Goal: Task Accomplishment & Management: Manage account settings

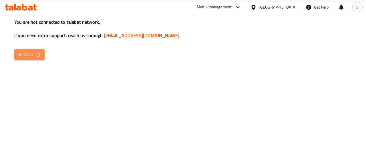
click at [29, 59] on button "Reload" at bounding box center [29, 54] width 30 height 11
click at [31, 57] on span "Reload" at bounding box center [29, 54] width 21 height 7
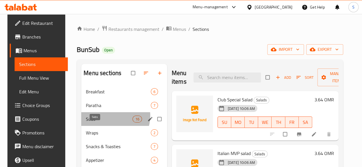
click at [104, 123] on span "Subs" at bounding box center [109, 119] width 47 height 7
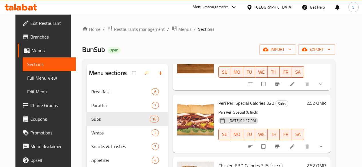
scroll to position [311, 0]
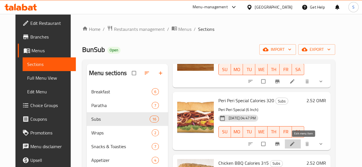
click at [295, 145] on icon at bounding box center [292, 144] width 6 height 6
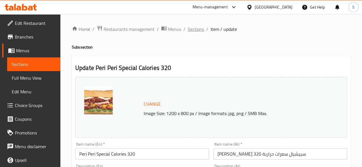
click at [198, 33] on span "Sections" at bounding box center [196, 29] width 16 height 7
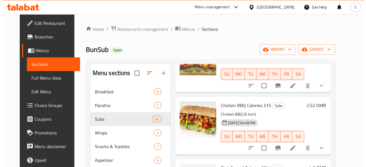
scroll to position [369, 0]
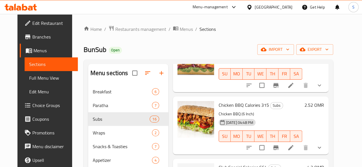
click at [299, 148] on li at bounding box center [291, 148] width 16 height 10
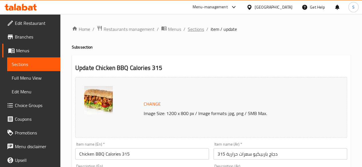
click at [194, 31] on span "Sections" at bounding box center [196, 29] width 16 height 7
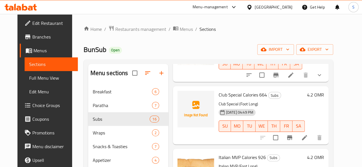
scroll to position [442, 0]
click at [308, 138] on icon at bounding box center [304, 137] width 7 height 7
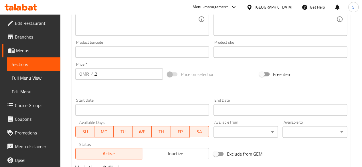
scroll to position [236, 0]
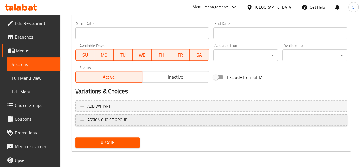
click at [167, 121] on span "ASSIGN CHOICE GROUP" at bounding box center [210, 120] width 261 height 7
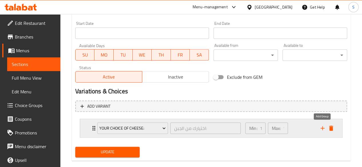
click at [322, 127] on icon "add" at bounding box center [322, 128] width 4 height 4
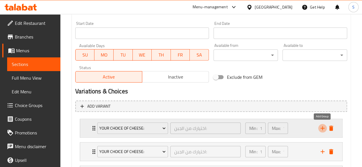
click at [322, 127] on icon "add" at bounding box center [322, 128] width 4 height 4
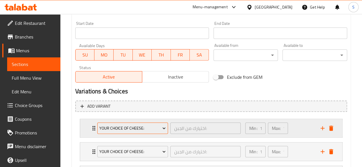
click at [116, 127] on span "Your Choice of Cheese:" at bounding box center [132, 128] width 66 height 7
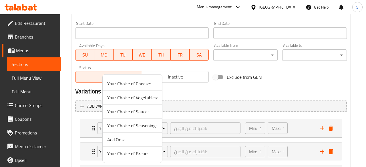
click at [115, 151] on span "Your Choice of Bread:" at bounding box center [132, 153] width 50 height 7
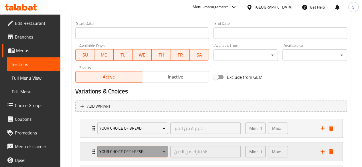
click at [133, 150] on span "Your Choice of Cheese:" at bounding box center [132, 151] width 66 height 7
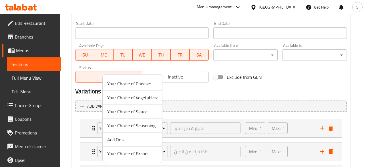
click at [121, 87] on span "Your Choice of Cheese:" at bounding box center [132, 83] width 50 height 7
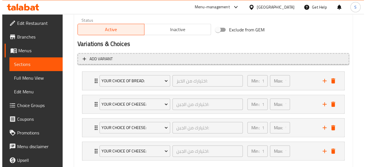
scroll to position [284, 0]
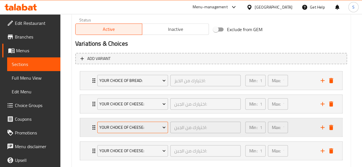
click at [120, 127] on span "Your Choice of Cheese:" at bounding box center [132, 127] width 66 height 7
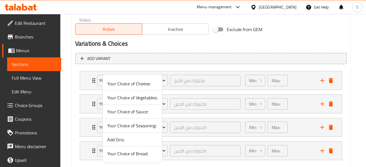
click at [124, 101] on span "Your Choice of Vegetables:" at bounding box center [132, 97] width 50 height 7
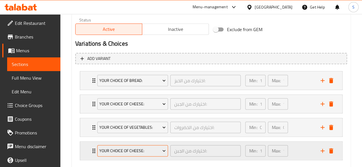
click at [122, 149] on span "Your Choice of Cheese:" at bounding box center [132, 151] width 66 height 7
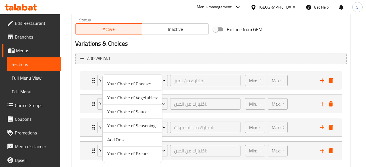
click at [121, 111] on span "Your Choice of Sauce:" at bounding box center [132, 111] width 50 height 7
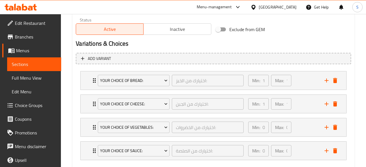
scroll to position [315, 0]
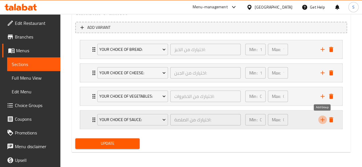
click at [324, 118] on icon "add" at bounding box center [322, 119] width 7 height 7
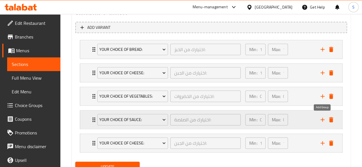
click at [324, 118] on icon "add" at bounding box center [322, 119] width 7 height 7
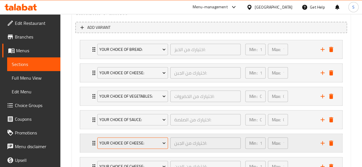
click at [143, 141] on span "Your Choice of Cheese:" at bounding box center [132, 143] width 66 height 7
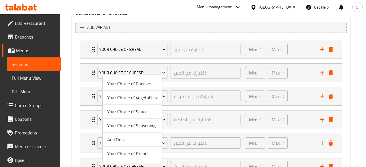
click at [134, 126] on span "Your Choice of Seasoning:" at bounding box center [132, 125] width 50 height 7
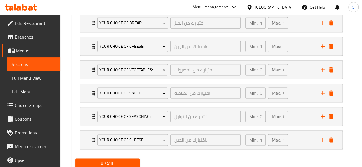
scroll to position [342, 0]
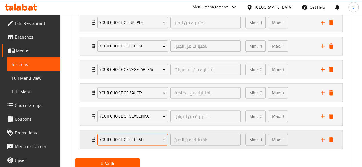
click at [120, 138] on span "Your Choice of Cheese:" at bounding box center [132, 139] width 66 height 7
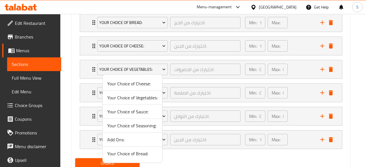
click at [119, 138] on span "Add Ons:" at bounding box center [132, 139] width 50 height 7
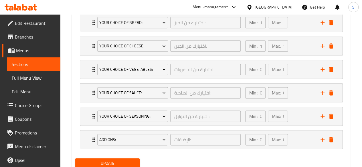
scroll to position [362, 0]
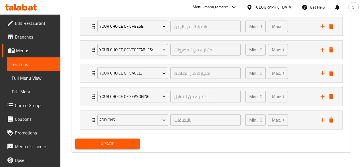
click at [116, 148] on div "Update" at bounding box center [107, 143] width 69 height 15
click at [106, 144] on span "Update" at bounding box center [107, 143] width 55 height 7
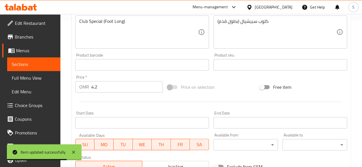
scroll to position [0, 0]
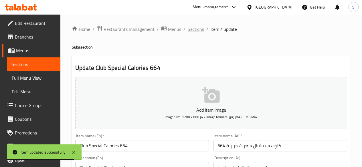
click at [197, 28] on span "Sections" at bounding box center [196, 29] width 16 height 7
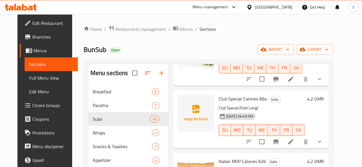
scroll to position [439, 0]
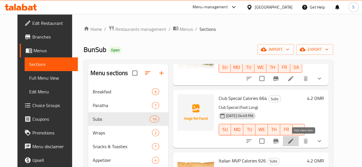
click at [294, 143] on icon at bounding box center [290, 141] width 7 height 7
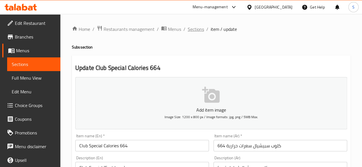
click at [193, 30] on span "Sections" at bounding box center [196, 29] width 16 height 7
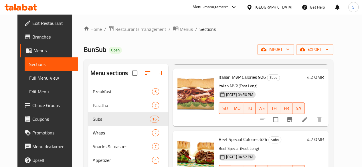
scroll to position [523, 0]
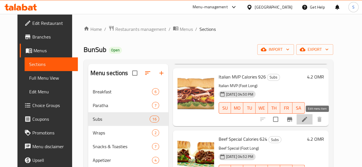
click at [307, 121] on icon at bounding box center [304, 119] width 5 height 5
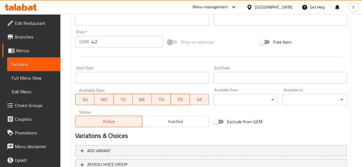
scroll to position [245, 0]
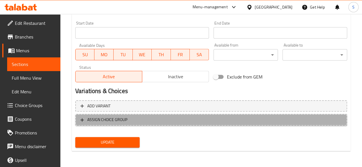
click at [124, 119] on span "ASSIGN CHOICE GROUP" at bounding box center [107, 119] width 40 height 7
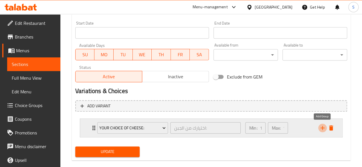
click at [321, 128] on icon "add" at bounding box center [322, 128] width 7 height 7
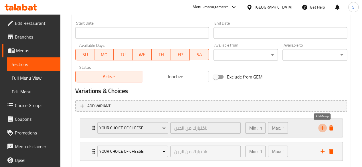
click at [321, 128] on icon "add" at bounding box center [322, 128] width 7 height 7
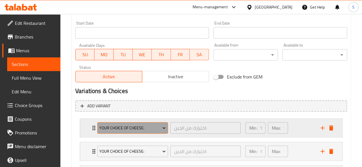
click at [133, 130] on span "Your Choice of Cheese:" at bounding box center [132, 128] width 66 height 7
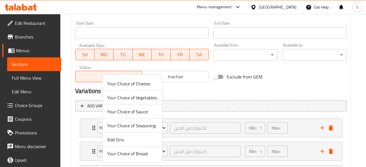
click at [122, 156] on span "Your Choice of Bread:" at bounding box center [132, 153] width 50 height 7
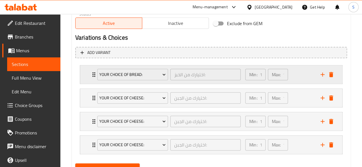
scroll to position [300, 0]
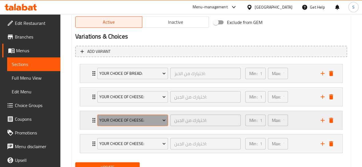
click at [146, 118] on span "Your Choice of Cheese:" at bounding box center [132, 120] width 66 height 7
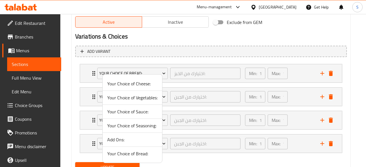
click at [142, 100] on span "Your Choice of Vegetables:" at bounding box center [132, 97] width 50 height 7
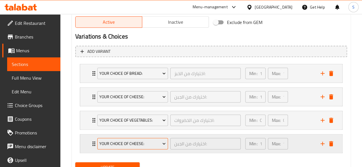
click at [144, 141] on span "Your Choice of Cheese:" at bounding box center [132, 143] width 66 height 7
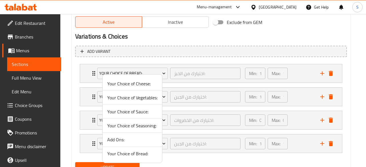
click at [133, 112] on span "Your Choice of Sauce:" at bounding box center [132, 111] width 50 height 7
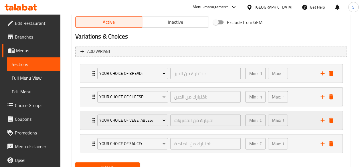
scroll to position [324, 0]
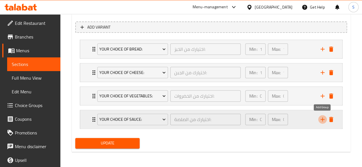
click at [324, 120] on icon "add" at bounding box center [322, 119] width 7 height 7
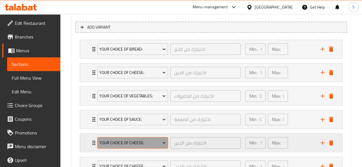
click at [145, 140] on span "Your Choice of Cheese:" at bounding box center [132, 143] width 66 height 7
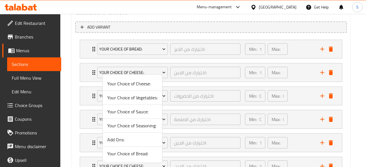
click at [127, 126] on span "Your Choice of Seasoning:" at bounding box center [132, 125] width 50 height 7
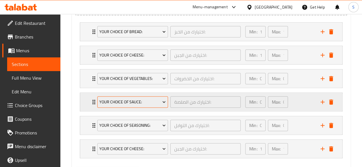
scroll to position [342, 0]
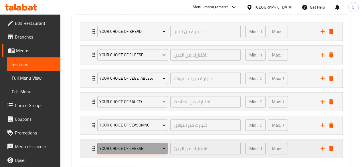
click at [130, 152] on button "Your Choice of Cheese:" at bounding box center [132, 148] width 71 height 11
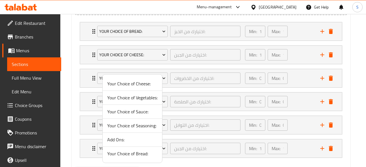
click at [112, 138] on span "Add Ons:" at bounding box center [132, 139] width 50 height 7
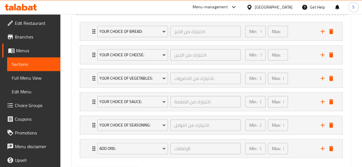
scroll to position [371, 0]
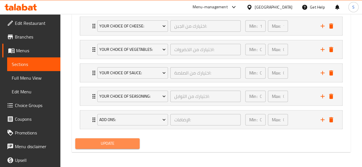
click at [114, 147] on button "Update" at bounding box center [107, 143] width 65 height 11
click at [116, 146] on span "Update" at bounding box center [107, 143] width 55 height 7
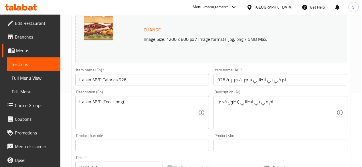
scroll to position [0, 0]
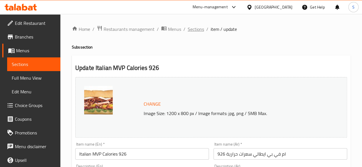
click at [191, 31] on span "Sections" at bounding box center [196, 29] width 16 height 7
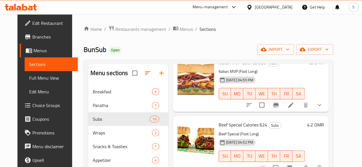
scroll to position [552, 0]
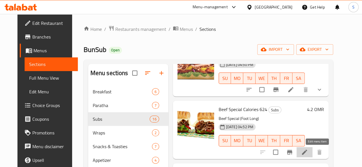
click at [308, 152] on icon at bounding box center [304, 152] width 7 height 7
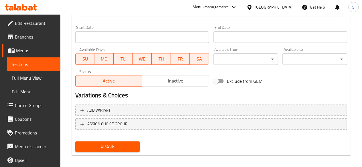
scroll to position [245, 0]
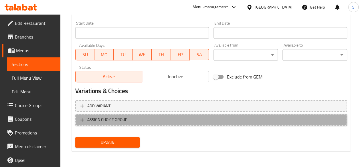
click at [144, 121] on span "ASSIGN CHOICE GROUP" at bounding box center [210, 119] width 261 height 7
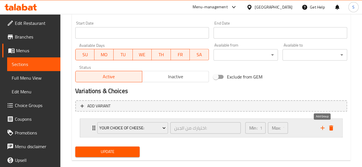
click at [321, 127] on icon "add" at bounding box center [322, 128] width 7 height 7
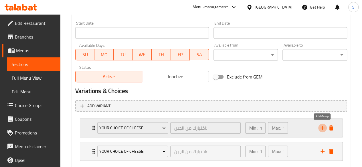
click at [321, 127] on icon "add" at bounding box center [322, 128] width 7 height 7
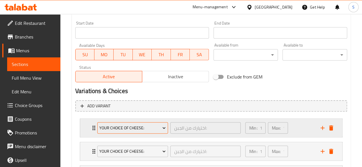
click at [152, 128] on span "Your Choice of Cheese:" at bounding box center [132, 128] width 66 height 7
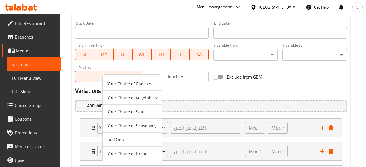
click at [142, 152] on span "Your Choice of Bread:" at bounding box center [132, 153] width 50 height 7
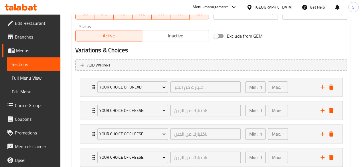
scroll to position [288, 0]
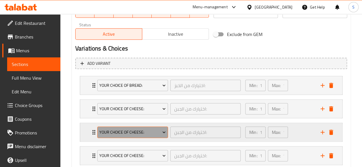
click at [142, 134] on span "Your Choice of Cheese:" at bounding box center [132, 132] width 66 height 7
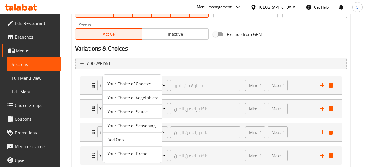
click at [127, 98] on span "Your Choice of Vegetables:" at bounding box center [132, 97] width 50 height 7
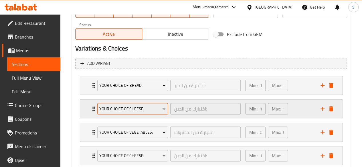
scroll to position [324, 0]
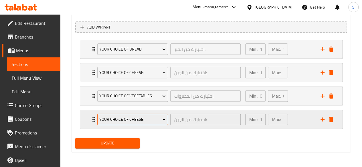
click at [141, 116] on span "Your Choice of Cheese:" at bounding box center [132, 119] width 66 height 7
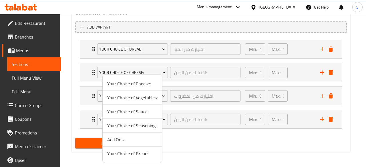
click at [140, 111] on span "Your Choice of Sauce:" at bounding box center [132, 111] width 50 height 7
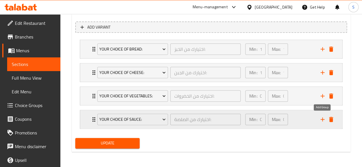
click at [322, 120] on icon "add" at bounding box center [322, 120] width 4 height 4
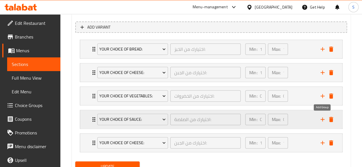
click at [322, 120] on icon "add" at bounding box center [322, 120] width 4 height 4
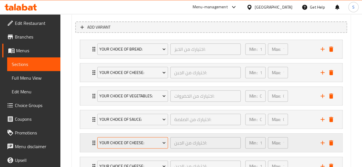
click at [133, 144] on span "Your Choice of Cheese:" at bounding box center [132, 143] width 66 height 7
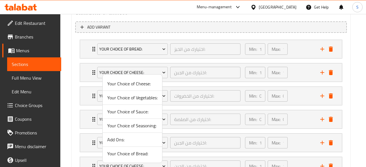
click at [137, 126] on span "Your Choice of Seasoning:" at bounding box center [132, 125] width 50 height 7
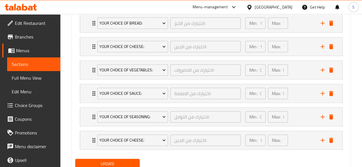
scroll to position [351, 0]
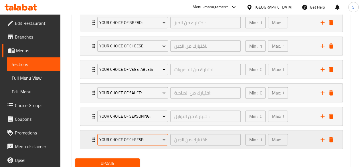
click at [121, 134] on button "Your Choice of Cheese:" at bounding box center [132, 139] width 71 height 11
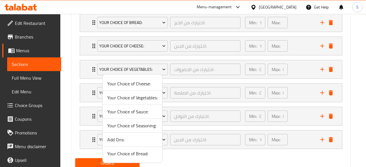
click at [118, 136] on span "Add Ons:" at bounding box center [132, 139] width 50 height 7
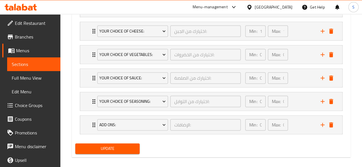
scroll to position [366, 0]
click at [118, 147] on span "Update" at bounding box center [107, 148] width 55 height 7
click at [125, 147] on span "Update" at bounding box center [107, 148] width 55 height 7
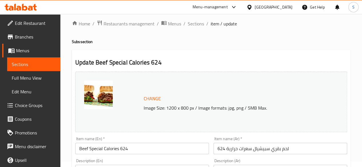
scroll to position [0, 0]
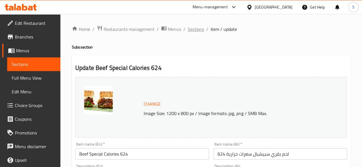
click at [193, 28] on span "Sections" at bounding box center [196, 29] width 16 height 7
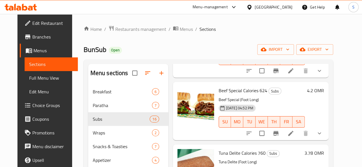
scroll to position [571, 0]
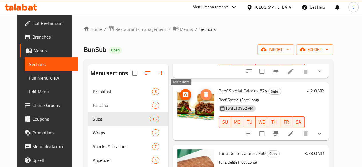
click at [202, 96] on icon "delete image" at bounding box center [205, 95] width 7 height 7
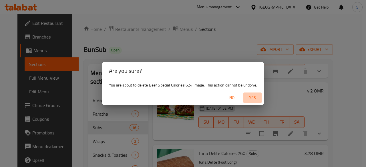
click at [252, 98] on span "Yes" at bounding box center [253, 97] width 14 height 7
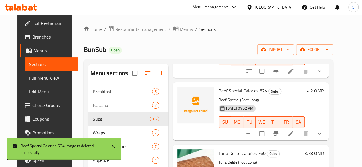
scroll to position [500, 0]
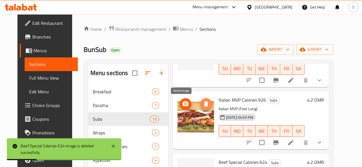
click at [204, 106] on icon "delete image" at bounding box center [206, 104] width 4 height 5
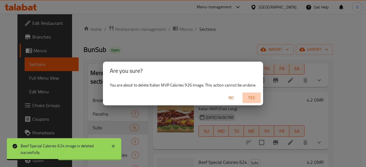
click at [250, 96] on span "Yes" at bounding box center [252, 97] width 14 height 7
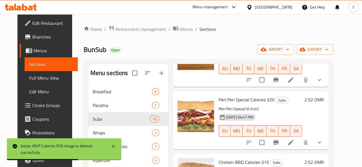
scroll to position [312, 0]
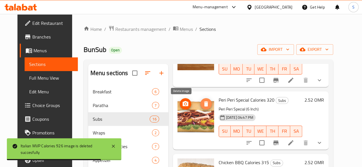
click at [204, 104] on icon "delete image" at bounding box center [206, 104] width 4 height 5
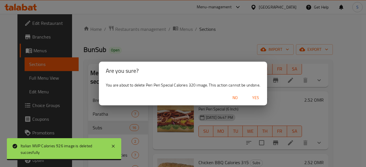
click at [251, 98] on span "Yes" at bounding box center [256, 97] width 14 height 7
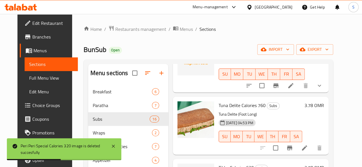
scroll to position [620, 0]
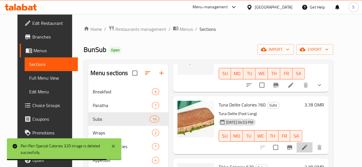
click at [312, 151] on li at bounding box center [304, 147] width 16 height 10
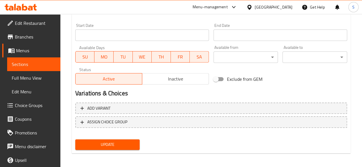
scroll to position [245, 0]
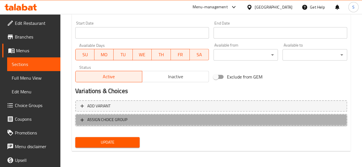
click at [122, 118] on span "ASSIGN CHOICE GROUP" at bounding box center [107, 119] width 40 height 7
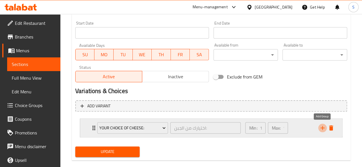
click at [321, 127] on icon "add" at bounding box center [322, 128] width 7 height 7
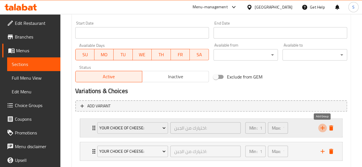
click at [321, 127] on icon "add" at bounding box center [322, 128] width 7 height 7
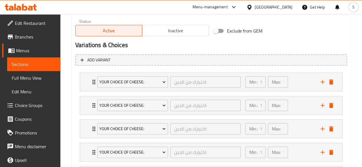
scroll to position [295, 0]
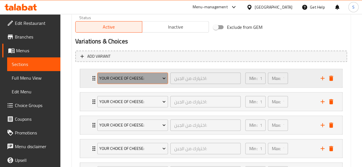
click at [136, 82] on button "Your Choice of Cheese:" at bounding box center [132, 78] width 71 height 11
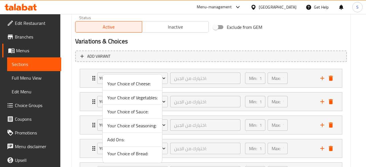
click at [131, 152] on span "Your Choice of Bread:" at bounding box center [132, 153] width 50 height 7
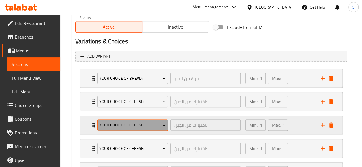
click at [146, 124] on span "Your Choice of Cheese:" at bounding box center [132, 125] width 66 height 7
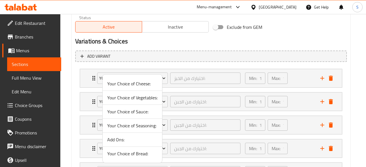
click at [125, 99] on span "Your Choice of Vegetables:" at bounding box center [132, 97] width 50 height 7
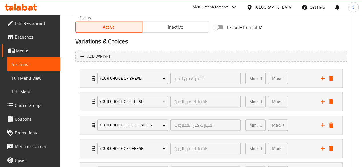
scroll to position [331, 0]
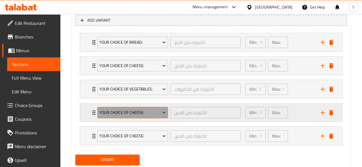
click at [145, 113] on span "Your Choice of Cheese:" at bounding box center [132, 112] width 66 height 7
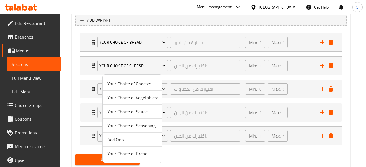
click at [144, 110] on span "Your Choice of Sauce:" at bounding box center [132, 111] width 50 height 7
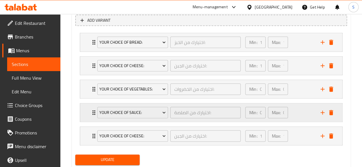
scroll to position [347, 0]
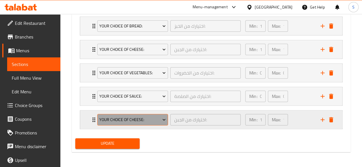
click at [164, 119] on icon "Expand" at bounding box center [163, 120] width 3 height 2
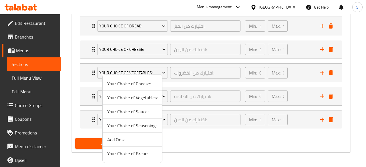
click at [132, 125] on span "Your Choice of Seasoning:" at bounding box center [132, 125] width 50 height 7
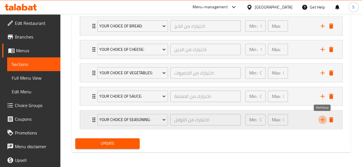
click at [323, 120] on icon "add" at bounding box center [322, 119] width 7 height 7
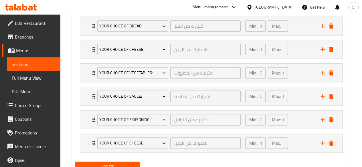
scroll to position [352, 0]
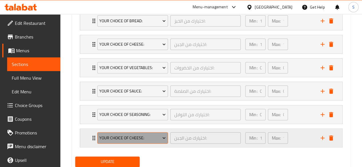
click at [150, 137] on span "Your Choice of Cheese:" at bounding box center [132, 138] width 66 height 7
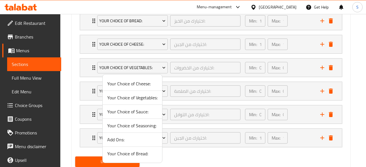
click at [128, 143] on span "Add Ons:" at bounding box center [132, 139] width 50 height 7
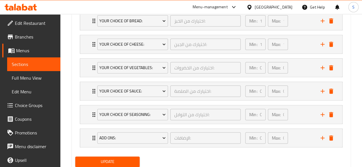
click at [118, 158] on span "Update" at bounding box center [107, 161] width 55 height 7
click at [118, 163] on span "Update" at bounding box center [107, 161] width 55 height 7
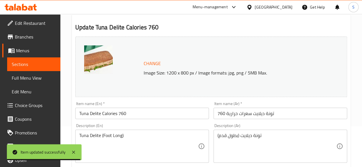
scroll to position [0, 0]
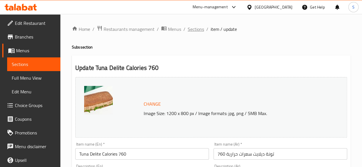
click at [194, 27] on span "Sections" at bounding box center [196, 29] width 16 height 7
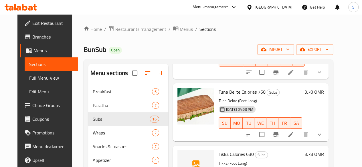
scroll to position [633, 0]
click at [202, 94] on icon "delete image" at bounding box center [205, 95] width 7 height 7
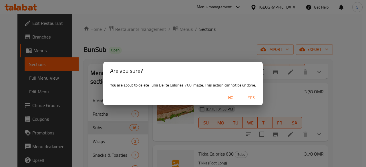
click at [249, 97] on span "Yes" at bounding box center [251, 97] width 14 height 7
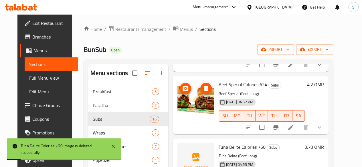
scroll to position [577, 0]
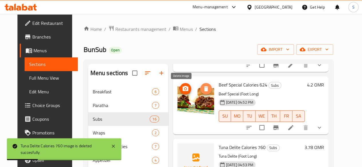
click at [202, 89] on icon "delete image" at bounding box center [205, 89] width 7 height 7
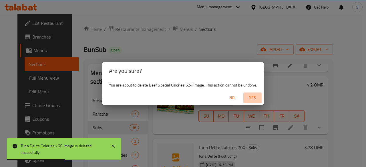
click at [250, 94] on button "Yes" at bounding box center [252, 98] width 18 height 11
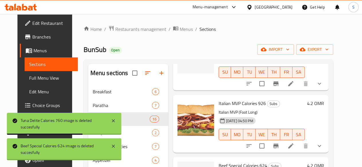
scroll to position [496, 0]
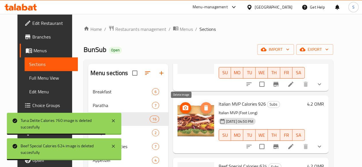
click at [200, 108] on span "delete image" at bounding box center [205, 108] width 11 height 7
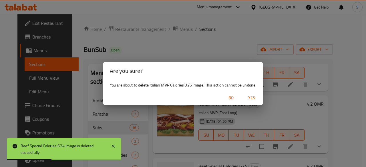
click at [254, 96] on span "Yes" at bounding box center [252, 97] width 14 height 7
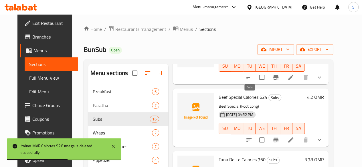
scroll to position [565, 0]
click at [299, 140] on li at bounding box center [291, 140] width 16 height 10
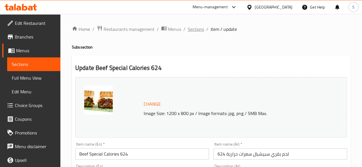
click at [194, 29] on span "Sections" at bounding box center [196, 29] width 16 height 7
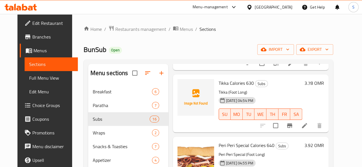
scroll to position [704, 0]
click at [307, 127] on icon at bounding box center [304, 125] width 5 height 5
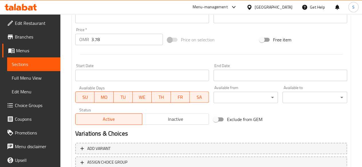
scroll to position [236, 0]
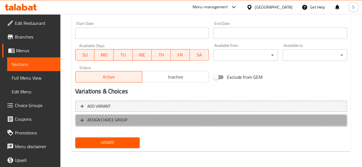
click at [213, 122] on span "ASSIGN CHOICE GROUP" at bounding box center [210, 120] width 261 height 7
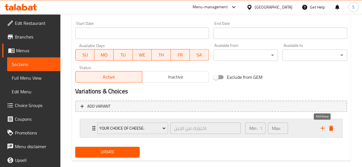
click at [320, 129] on icon "add" at bounding box center [322, 128] width 7 height 7
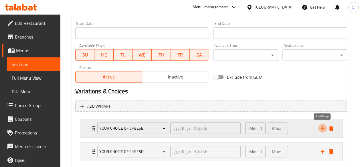
click at [320, 129] on icon "add" at bounding box center [322, 128] width 7 height 7
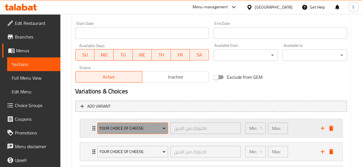
click at [137, 129] on span "Your Choice of Cheese:" at bounding box center [132, 128] width 66 height 7
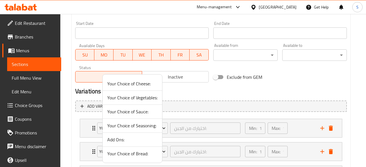
click at [127, 153] on span "Your Choice of Bread:" at bounding box center [132, 153] width 50 height 7
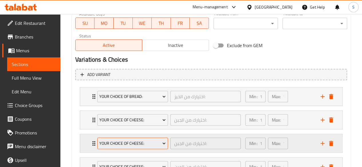
scroll to position [269, 0]
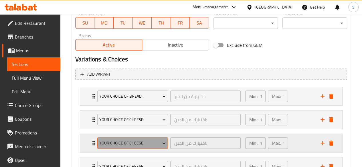
click at [147, 143] on span "Your Choice of Cheese:" at bounding box center [132, 143] width 66 height 7
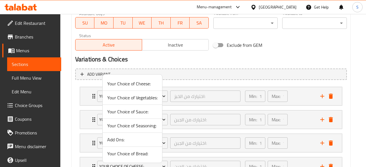
click at [129, 99] on span "Your Choice of Vegetables:" at bounding box center [132, 97] width 50 height 7
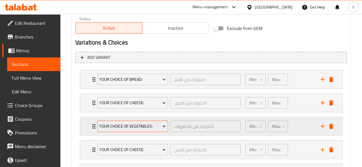
scroll to position [286, 0]
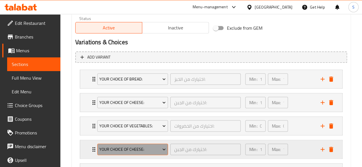
click at [145, 146] on span "Your Choice of Cheese:" at bounding box center [132, 149] width 66 height 7
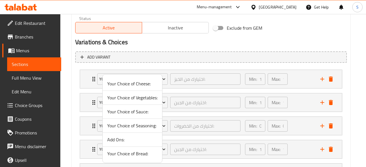
click at [133, 112] on span "Your Choice of Sauce:" at bounding box center [132, 111] width 50 height 7
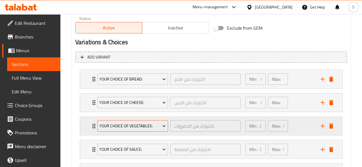
scroll to position [315, 0]
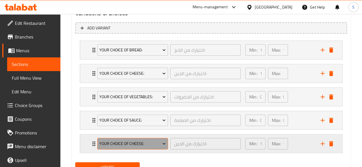
click at [141, 140] on span "Your Choice of Cheese:" at bounding box center [132, 143] width 66 height 7
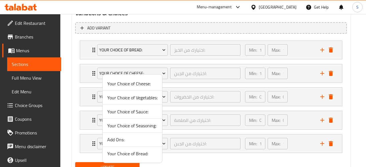
click at [123, 125] on span "Your Choice of Seasoning:" at bounding box center [132, 125] width 50 height 7
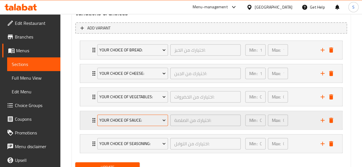
scroll to position [339, 0]
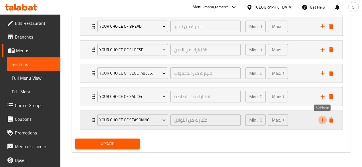
click at [321, 120] on icon "add" at bounding box center [322, 120] width 7 height 7
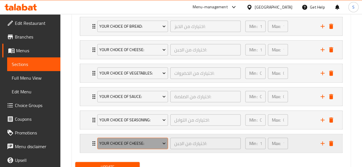
click at [142, 143] on span "Your Choice of Cheese:" at bounding box center [132, 143] width 66 height 7
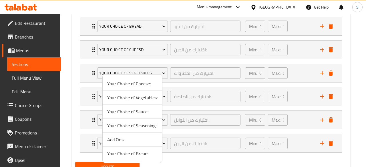
click at [117, 138] on span "Add Ons:" at bounding box center [132, 139] width 50 height 7
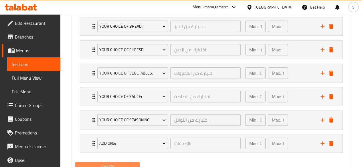
click at [123, 164] on span "Update" at bounding box center [107, 167] width 55 height 7
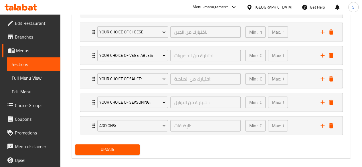
scroll to position [362, 0]
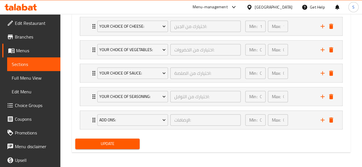
click at [109, 141] on span "Update" at bounding box center [107, 143] width 55 height 7
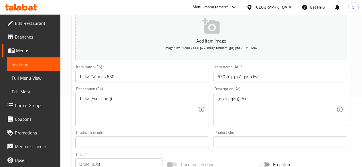
scroll to position [0, 0]
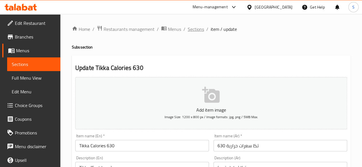
click at [193, 30] on span "Sections" at bounding box center [196, 29] width 16 height 7
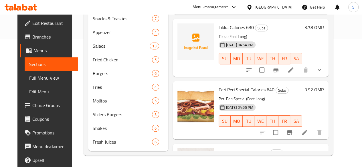
scroll to position [634, 0]
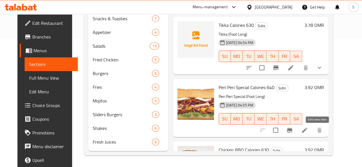
click at [308, 127] on icon at bounding box center [304, 130] width 7 height 7
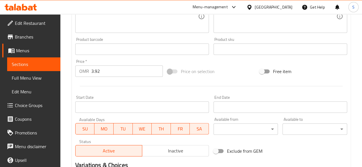
scroll to position [245, 0]
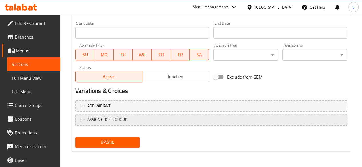
click at [190, 122] on span "ASSIGN CHOICE GROUP" at bounding box center [210, 119] width 261 height 7
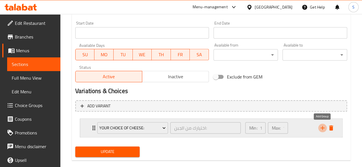
click at [320, 129] on icon "add" at bounding box center [322, 128] width 7 height 7
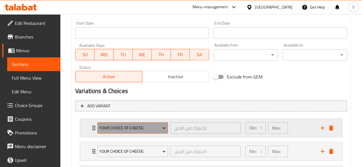
click at [147, 130] on span "Your Choice of Cheese:" at bounding box center [132, 128] width 66 height 7
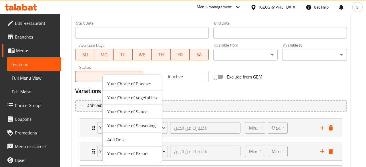
click at [118, 152] on span "Your Choice of Bread:" at bounding box center [132, 153] width 50 height 7
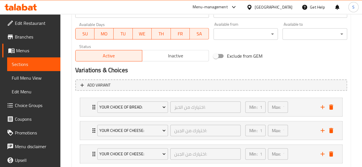
scroll to position [267, 0]
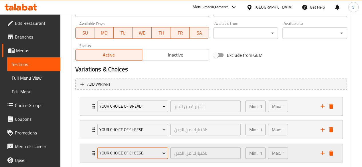
click at [133, 155] on span "Your Choice of Cheese:" at bounding box center [132, 153] width 66 height 7
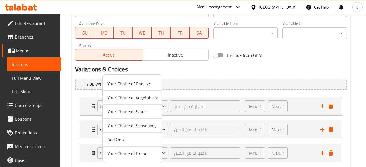
click at [131, 96] on span "Your Choice of Vegetables:" at bounding box center [132, 97] width 50 height 7
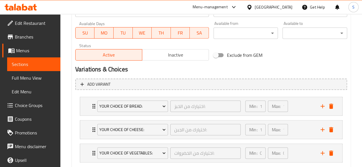
click at [272, 63] on div "Variations & Choices" at bounding box center [211, 69] width 276 height 13
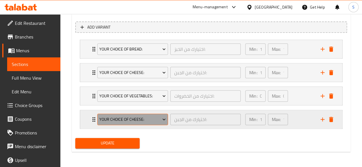
click at [127, 119] on span "Your Choice of Cheese:" at bounding box center [132, 119] width 66 height 7
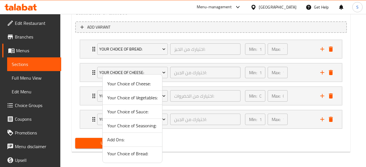
click at [135, 113] on span "Your Choice of Sauce:" at bounding box center [132, 111] width 50 height 7
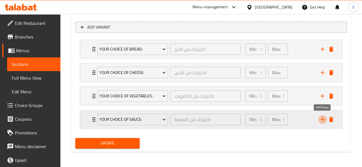
click at [322, 120] on icon "add" at bounding box center [322, 120] width 4 height 4
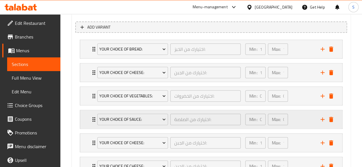
scroll to position [371, 0]
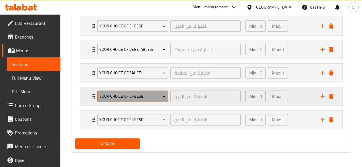
click at [133, 93] on span "Your Choice of Cheese:" at bounding box center [132, 96] width 66 height 7
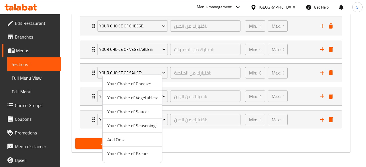
click at [124, 125] on span "Your Choice of Seasoning:" at bounding box center [132, 125] width 50 height 7
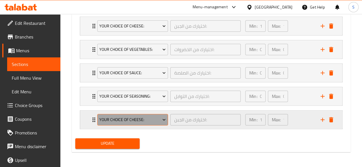
click at [150, 120] on span "Your Choice of Cheese:" at bounding box center [132, 119] width 66 height 7
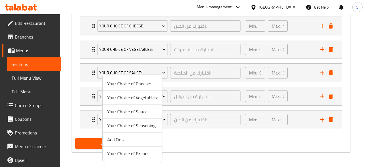
click at [109, 138] on span "Add Ons:" at bounding box center [132, 139] width 50 height 7
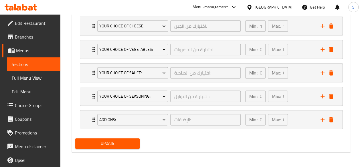
click at [108, 142] on span "Update" at bounding box center [107, 143] width 55 height 7
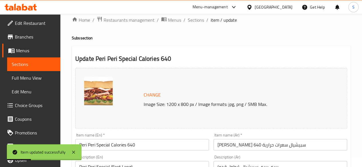
scroll to position [0, 0]
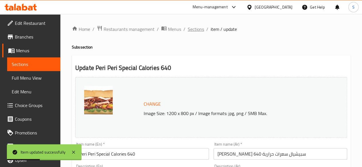
click at [192, 30] on span "Sections" at bounding box center [196, 29] width 16 height 7
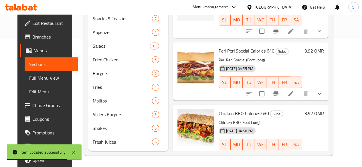
scroll to position [670, 0]
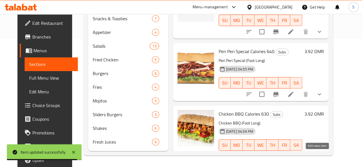
click at [308, 153] on icon at bounding box center [304, 156] width 7 height 7
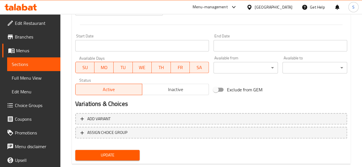
scroll to position [245, 0]
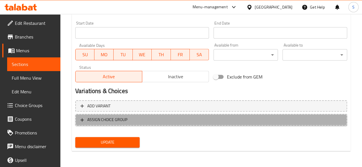
click at [206, 117] on span "ASSIGN CHOICE GROUP" at bounding box center [210, 119] width 261 height 7
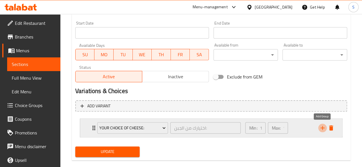
click at [325, 128] on icon "add" at bounding box center [322, 128] width 7 height 7
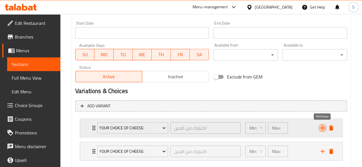
click at [325, 128] on icon "add" at bounding box center [322, 128] width 7 height 7
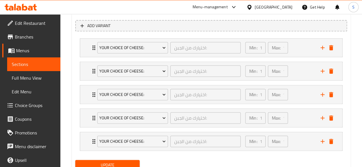
scroll to position [326, 0]
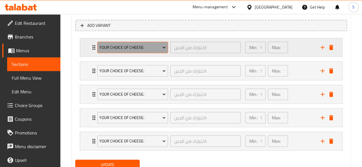
click at [152, 47] on span "Your Choice of Cheese:" at bounding box center [132, 47] width 66 height 7
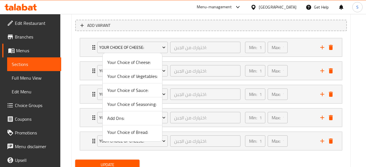
click at [136, 131] on span "Your Choice of Bread:" at bounding box center [132, 132] width 50 height 7
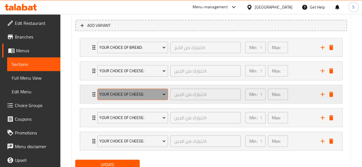
click at [147, 96] on span "Your Choice of Cheese:" at bounding box center [132, 94] width 66 height 7
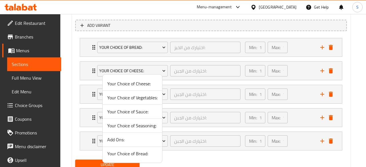
click at [138, 95] on span "Your Choice of Vegetables:" at bounding box center [132, 97] width 50 height 7
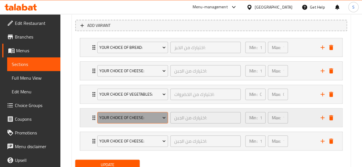
click at [137, 118] on span "Your Choice of Cheese:" at bounding box center [132, 117] width 66 height 7
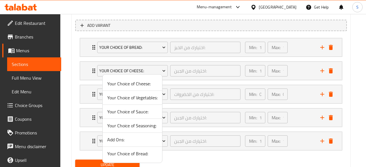
click at [127, 111] on span "Your Choice of Sauce:" at bounding box center [132, 111] width 50 height 7
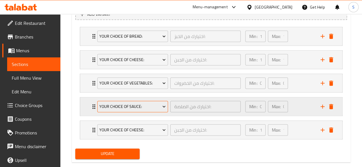
scroll to position [337, 0]
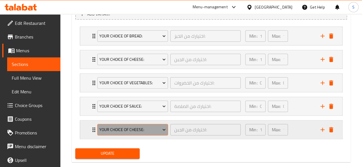
click at [123, 127] on span "Your Choice of Cheese:" at bounding box center [132, 129] width 66 height 7
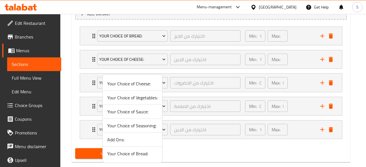
click at [136, 128] on span "Your Choice of Seasoning:" at bounding box center [132, 125] width 50 height 7
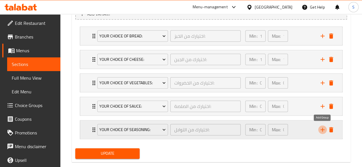
click at [324, 131] on icon "add" at bounding box center [322, 129] width 7 height 7
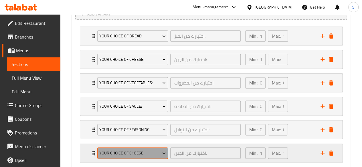
click at [131, 152] on span "Your Choice of Cheese:" at bounding box center [132, 153] width 66 height 7
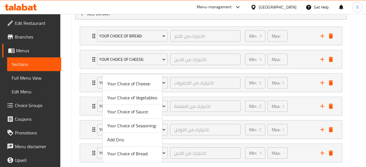
click at [118, 137] on span "Add Ons:" at bounding box center [132, 139] width 50 height 7
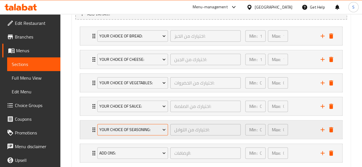
scroll to position [371, 0]
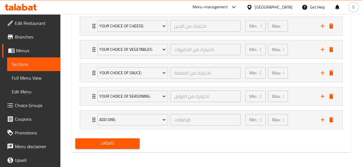
click at [108, 142] on span "Update" at bounding box center [107, 143] width 55 height 7
click at [108, 142] on div at bounding box center [181, 83] width 362 height 167
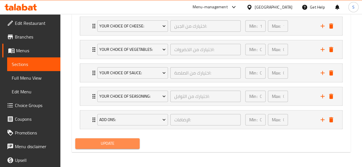
click at [108, 142] on span "Update" at bounding box center [107, 143] width 55 height 7
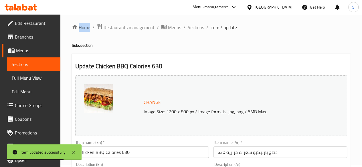
scroll to position [0, 0]
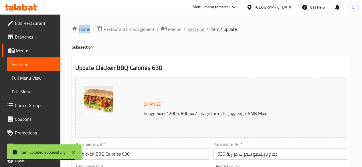
click at [197, 29] on span "Sections" at bounding box center [196, 29] width 16 height 7
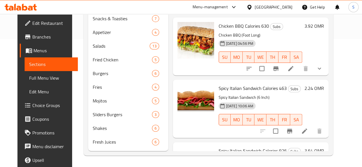
scroll to position [755, 0]
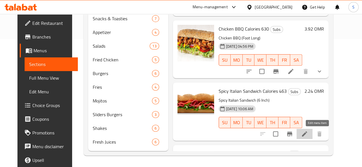
click at [308, 131] on icon at bounding box center [304, 134] width 7 height 7
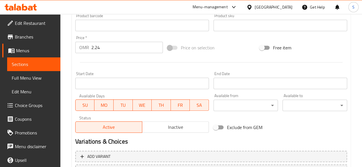
scroll to position [245, 0]
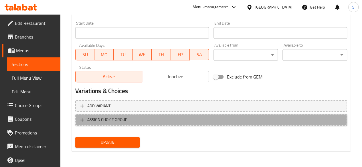
click at [203, 117] on span "ASSIGN CHOICE GROUP" at bounding box center [210, 119] width 261 height 7
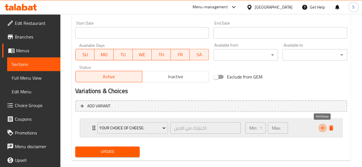
click at [321, 129] on icon "add" at bounding box center [322, 128] width 7 height 7
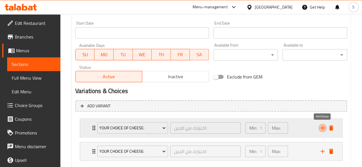
click at [321, 129] on icon "add" at bounding box center [322, 128] width 7 height 7
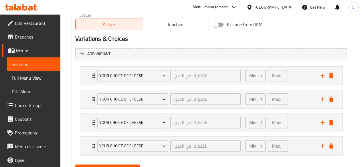
scroll to position [299, 0]
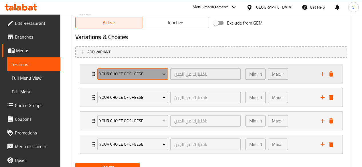
click at [156, 75] on span "Your Choice of Cheese:" at bounding box center [132, 74] width 66 height 7
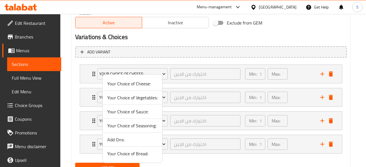
click at [130, 156] on span "Your Choice of Bread:" at bounding box center [132, 153] width 50 height 7
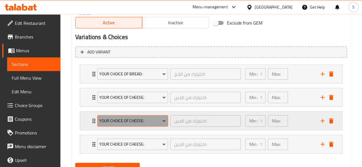
click at [144, 116] on button "Your Choice of Cheese:" at bounding box center [132, 120] width 71 height 11
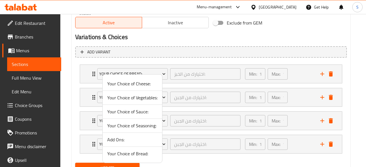
click at [126, 98] on span "Your Choice of Vegetables:" at bounding box center [132, 97] width 50 height 7
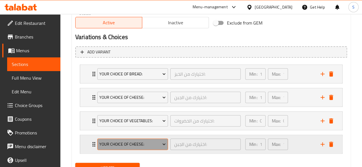
click at [136, 141] on span "Your Choice of Cheese:" at bounding box center [132, 144] width 66 height 7
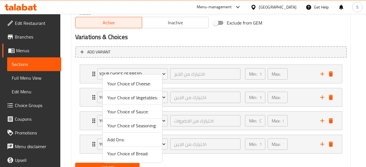
click at [126, 114] on span "Your Choice of Sauce:" at bounding box center [132, 111] width 50 height 7
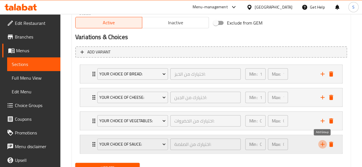
click at [324, 144] on icon "add" at bounding box center [322, 144] width 4 height 4
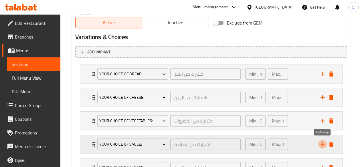
click at [324, 144] on icon "add" at bounding box center [322, 144] width 4 height 4
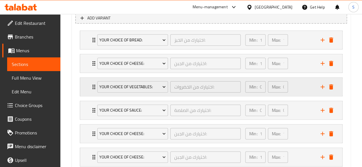
scroll to position [335, 0]
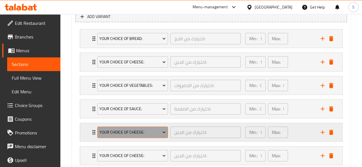
click at [137, 130] on span "Your Choice of Cheese:" at bounding box center [132, 132] width 66 height 7
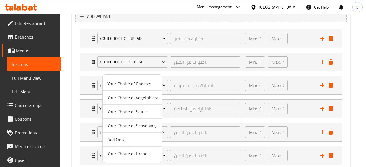
click at [126, 126] on span "Your Choice of Seasoning:" at bounding box center [132, 125] width 50 height 7
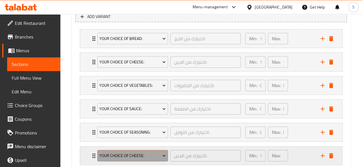
click at [132, 154] on span "Your Choice of Cheese:" at bounding box center [132, 155] width 66 height 7
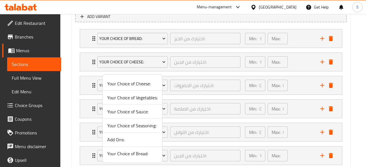
click at [116, 140] on span "Add Ons:" at bounding box center [132, 139] width 50 height 7
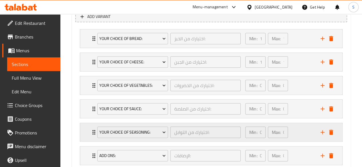
scroll to position [371, 0]
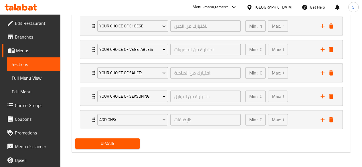
click at [105, 137] on div "Update" at bounding box center [107, 143] width 69 height 15
click at [117, 140] on span "Update" at bounding box center [107, 143] width 55 height 7
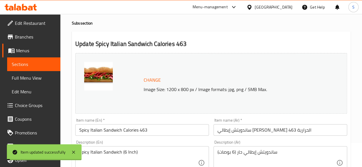
scroll to position [0, 0]
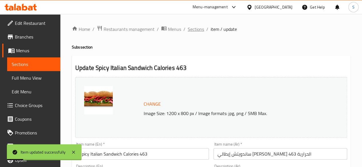
click at [192, 29] on span "Sections" at bounding box center [196, 29] width 16 height 7
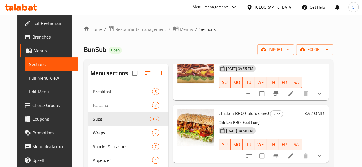
scroll to position [136, 0]
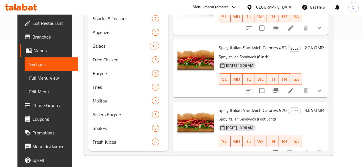
click at [308, 150] on icon at bounding box center [304, 153] width 7 height 7
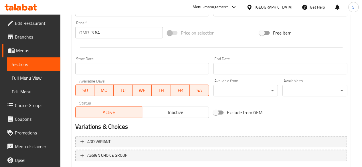
scroll to position [245, 0]
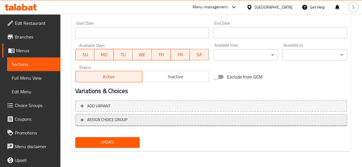
click at [120, 122] on span "ASSIGN CHOICE GROUP" at bounding box center [107, 119] width 40 height 7
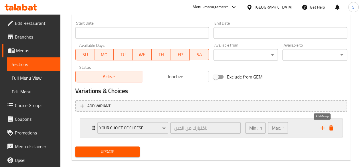
click at [322, 131] on icon "add" at bounding box center [322, 128] width 7 height 7
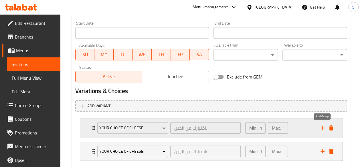
click at [322, 131] on icon "add" at bounding box center [322, 128] width 7 height 7
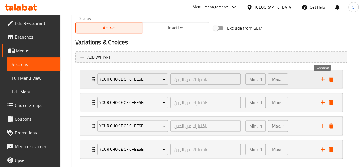
scroll to position [297, 0]
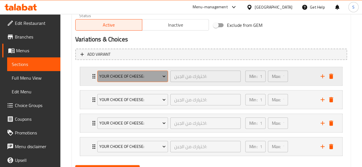
click at [116, 80] on button "Your Choice of Cheese:" at bounding box center [132, 76] width 71 height 11
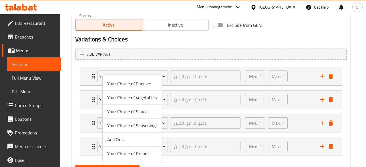
click at [115, 153] on span "Your Choice of Bread:" at bounding box center [132, 153] width 50 height 7
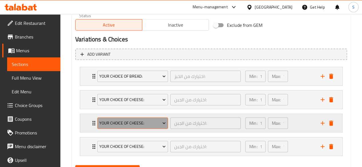
click at [121, 124] on span "Your Choice of Cheese:" at bounding box center [132, 123] width 66 height 7
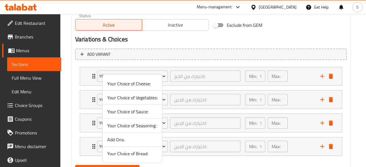
click at [118, 99] on span "Your Choice of Vegetables:" at bounding box center [132, 97] width 50 height 7
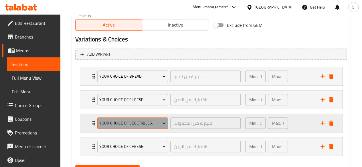
click at [128, 127] on button "Your Choice of Vegetables:" at bounding box center [132, 123] width 71 height 11
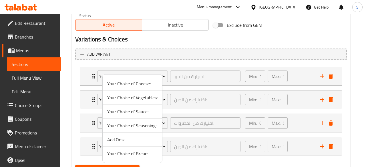
click at [132, 112] on span "Your Choice of Sauce:" at bounding box center [132, 111] width 50 height 7
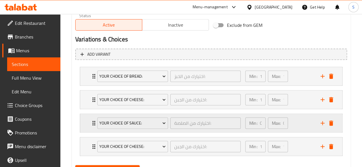
scroll to position [324, 0]
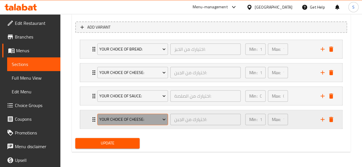
click at [136, 118] on span "Your Choice of Cheese:" at bounding box center [132, 119] width 66 height 7
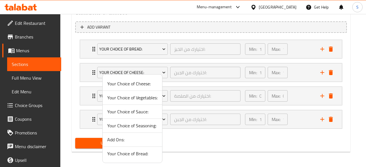
click at [137, 124] on span "Your Choice of Seasoning:" at bounding box center [132, 125] width 50 height 7
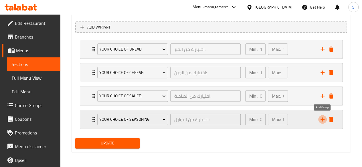
click at [323, 120] on icon "add" at bounding box center [322, 119] width 7 height 7
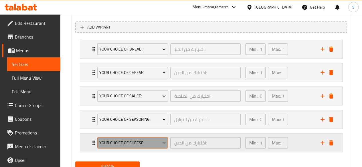
click at [132, 146] on button "Your Choice of Cheese:" at bounding box center [132, 142] width 71 height 11
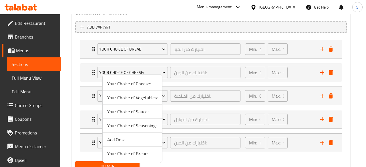
click at [112, 140] on span "Add Ons:" at bounding box center [132, 139] width 50 height 7
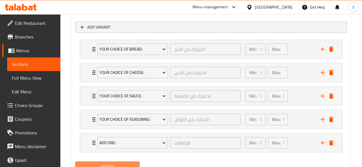
click at [89, 164] on span "Update" at bounding box center [107, 166] width 55 height 7
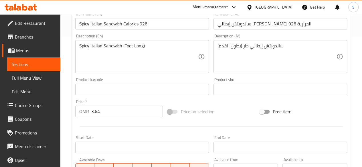
scroll to position [0, 0]
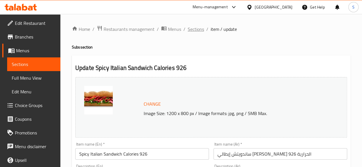
click at [191, 27] on span "Sections" at bounding box center [196, 29] width 16 height 7
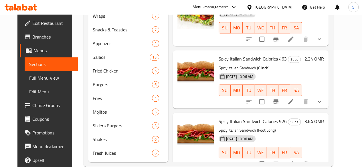
scroll to position [136, 0]
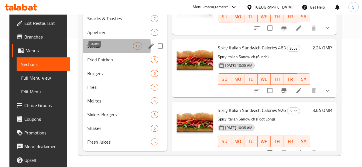
click at [95, 47] on span "Salads" at bounding box center [109, 46] width 45 height 7
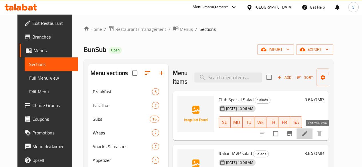
click at [307, 136] on icon at bounding box center [304, 133] width 5 height 5
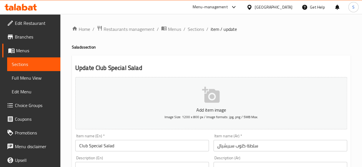
scroll to position [236, 0]
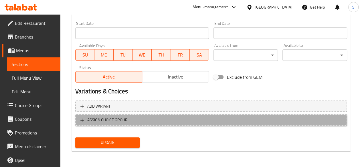
click at [137, 118] on span "ASSIGN CHOICE GROUP" at bounding box center [210, 120] width 261 height 7
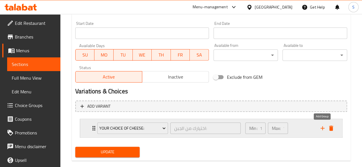
click at [320, 129] on icon "add" at bounding box center [322, 128] width 7 height 7
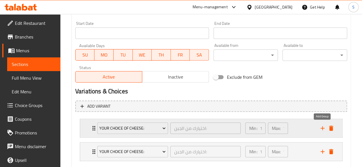
click at [320, 129] on icon "add" at bounding box center [322, 128] width 7 height 7
click at [142, 130] on span "Your Choice of Cheese:" at bounding box center [132, 128] width 66 height 7
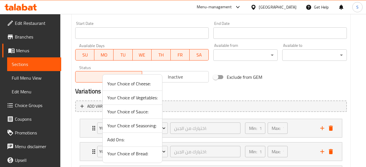
click at [132, 97] on span "Your Choice of Vegetables:" at bounding box center [132, 97] width 50 height 7
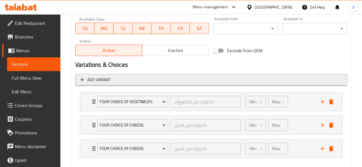
scroll to position [263, 0]
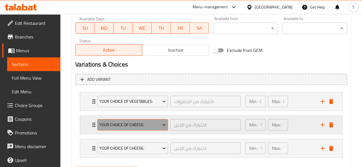
click at [143, 128] on button "Your Choice of Cheese:" at bounding box center [132, 124] width 71 height 11
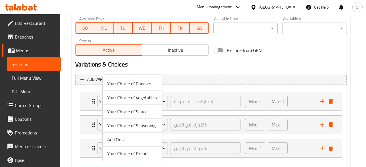
click at [129, 113] on span "Your Choice of Sauce:" at bounding box center [132, 111] width 50 height 7
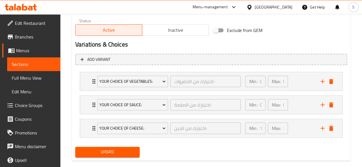
scroll to position [284, 0]
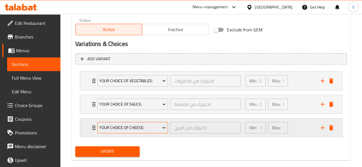
click at [131, 129] on span "Your Choice of Cheese:" at bounding box center [132, 127] width 66 height 7
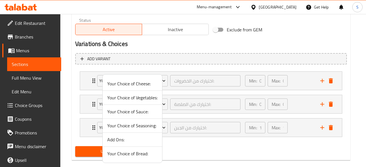
click at [141, 128] on span "Your Choice of Seasoning:" at bounding box center [132, 125] width 50 height 7
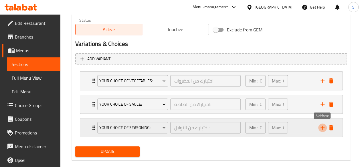
click at [321, 127] on icon "add" at bounding box center [322, 128] width 4 height 4
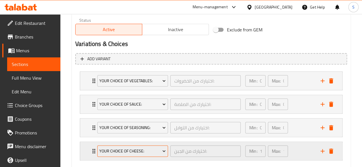
scroll to position [315, 0]
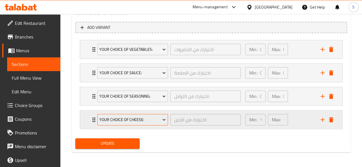
click at [117, 119] on span "Your Choice of Cheese:" at bounding box center [132, 119] width 66 height 7
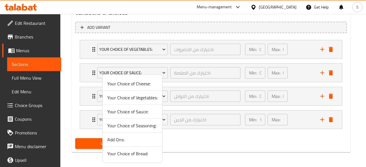
click at [119, 139] on span "Add Ons:" at bounding box center [132, 139] width 50 height 7
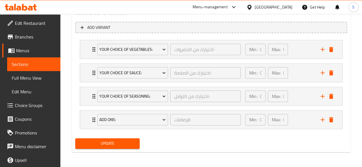
click at [120, 140] on span "Update" at bounding box center [107, 143] width 55 height 7
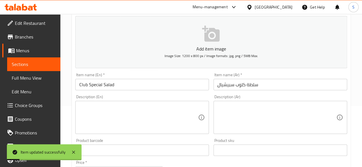
scroll to position [0, 0]
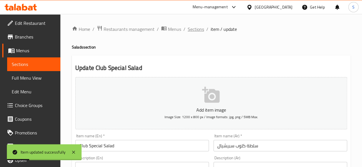
click at [194, 33] on span "Sections" at bounding box center [196, 29] width 16 height 7
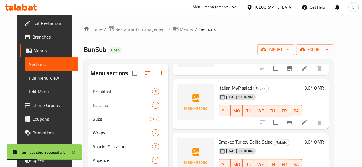
scroll to position [66, 0]
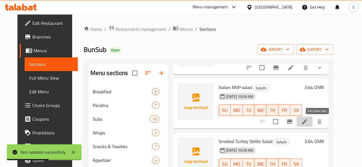
click at [308, 123] on icon at bounding box center [304, 121] width 7 height 7
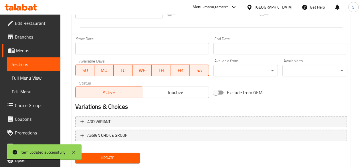
scroll to position [236, 0]
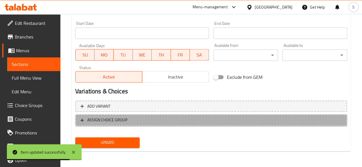
click at [147, 120] on span "ASSIGN CHOICE GROUP" at bounding box center [210, 120] width 261 height 7
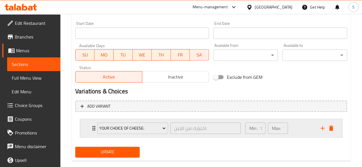
click at [318, 127] on div "Expand" at bounding box center [326, 128] width 17 height 9
click at [320, 127] on icon "add" at bounding box center [322, 128] width 7 height 7
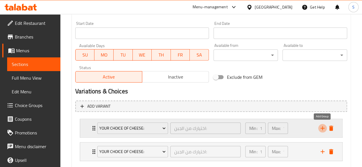
click at [320, 127] on icon "add" at bounding box center [322, 128] width 7 height 7
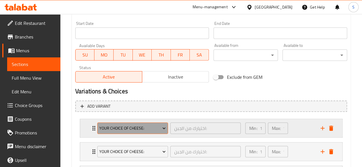
click at [151, 131] on span "Your Choice of Cheese:" at bounding box center [132, 128] width 66 height 7
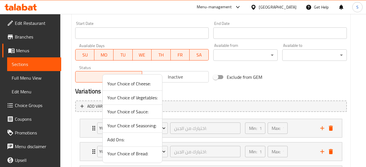
click at [134, 99] on span "Your Choice of Vegetables:" at bounding box center [132, 97] width 50 height 7
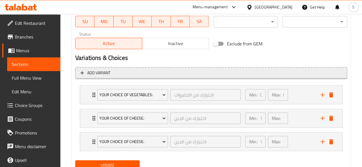
scroll to position [271, 0]
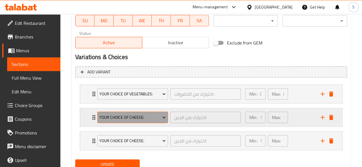
click at [156, 118] on span "Your Choice of Cheese:" at bounding box center [132, 117] width 66 height 7
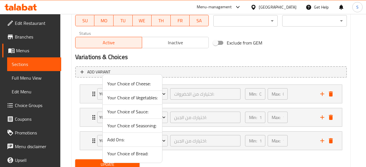
click at [133, 113] on span "Your Choice of Sauce:" at bounding box center [132, 111] width 50 height 7
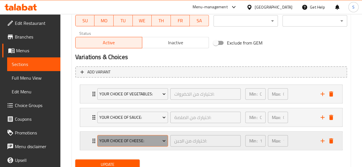
click at [148, 139] on span "Your Choice of Cheese:" at bounding box center [132, 141] width 66 height 7
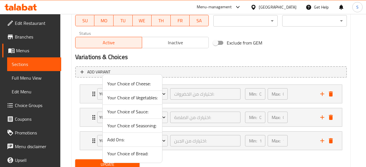
click at [142, 125] on span "Your Choice of Seasoning:" at bounding box center [132, 125] width 50 height 7
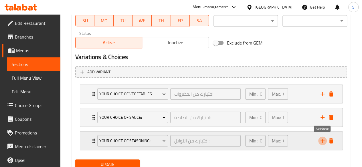
click at [322, 143] on icon "add" at bounding box center [322, 141] width 7 height 7
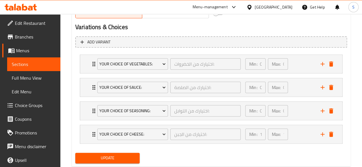
scroll to position [301, 0]
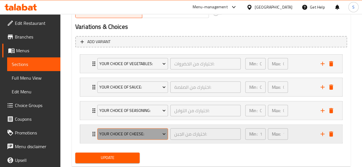
click at [131, 135] on span "Your Choice of Cheese:" at bounding box center [132, 134] width 66 height 7
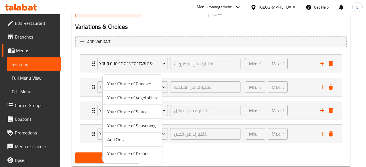
click at [110, 142] on span "Add Ons:" at bounding box center [132, 139] width 50 height 7
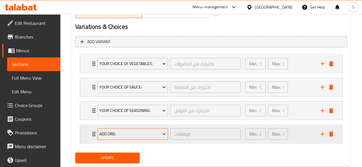
scroll to position [315, 0]
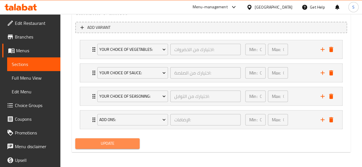
click at [122, 142] on span "Update" at bounding box center [107, 143] width 55 height 7
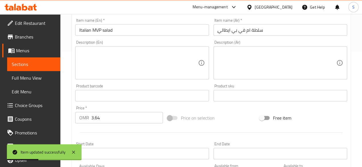
scroll to position [0, 0]
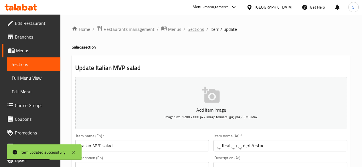
click at [195, 33] on span "Sections" at bounding box center [196, 29] width 16 height 7
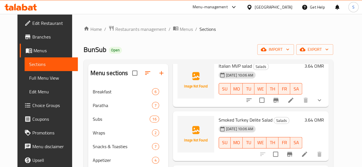
scroll to position [110, 0]
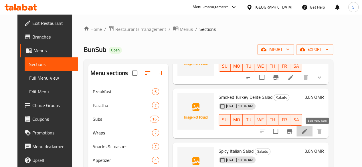
click at [307, 132] on icon at bounding box center [304, 131] width 5 height 5
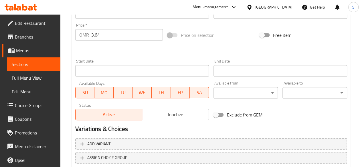
scroll to position [236, 0]
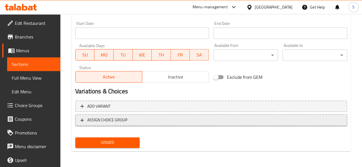
click at [152, 120] on span "ASSIGN CHOICE GROUP" at bounding box center [210, 120] width 261 height 7
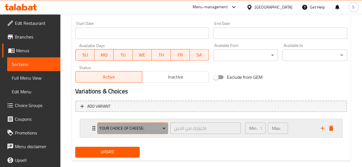
click at [161, 131] on span "Your Choice of Cheese:" at bounding box center [132, 128] width 66 height 7
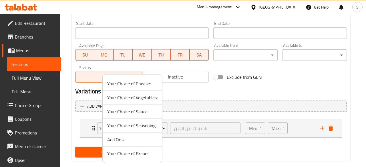
click at [134, 98] on span "Your Choice of Vegetables:" at bounding box center [132, 97] width 50 height 7
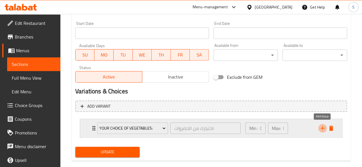
click at [321, 128] on icon "add" at bounding box center [322, 128] width 7 height 7
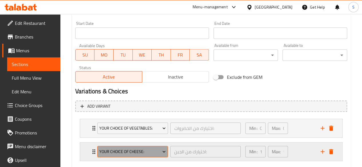
click at [143, 152] on span "Your Choice of Cheese:" at bounding box center [132, 151] width 66 height 7
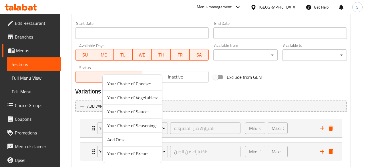
click at [124, 113] on span "Your Choice of Sauce:" at bounding box center [132, 111] width 50 height 7
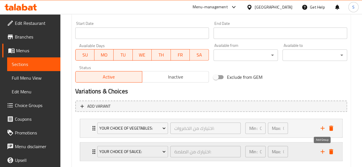
click at [321, 152] on icon "add" at bounding box center [322, 151] width 7 height 7
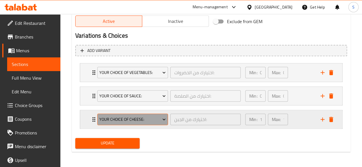
click at [153, 119] on span "Your Choice of Cheese:" at bounding box center [132, 119] width 66 height 7
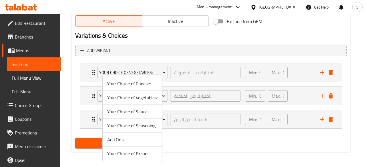
click at [133, 126] on span "Your Choice of Seasoning:" at bounding box center [132, 125] width 50 height 7
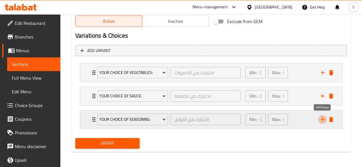
click at [324, 118] on icon "add" at bounding box center [322, 119] width 7 height 7
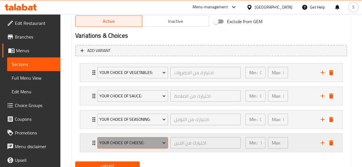
click at [141, 143] on span "Your Choice of Cheese:" at bounding box center [132, 143] width 66 height 7
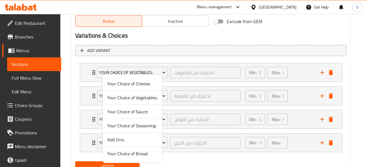
click at [114, 142] on span "Add Ons:" at bounding box center [132, 139] width 50 height 7
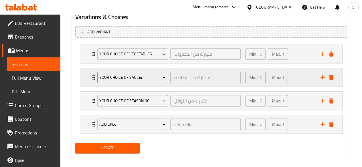
scroll to position [312, 0]
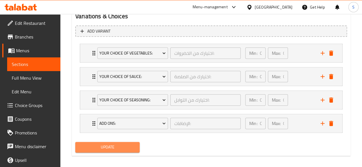
click at [113, 147] on span "Update" at bounding box center [107, 147] width 55 height 7
click at [116, 146] on span "Update" at bounding box center [107, 147] width 55 height 7
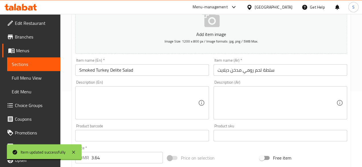
scroll to position [0, 0]
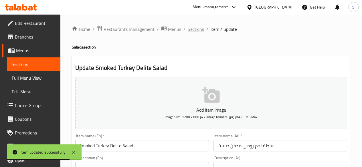
click at [190, 28] on span "Sections" at bounding box center [196, 29] width 16 height 7
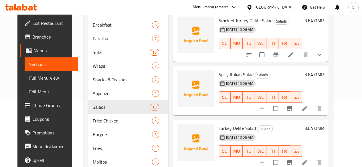
scroll to position [124, 0]
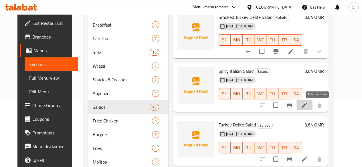
click at [308, 106] on icon at bounding box center [304, 105] width 7 height 7
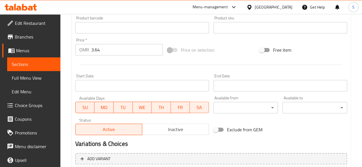
scroll to position [236, 0]
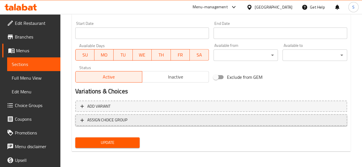
click at [166, 124] on button "ASSIGN CHOICE GROUP" at bounding box center [211, 120] width 272 height 12
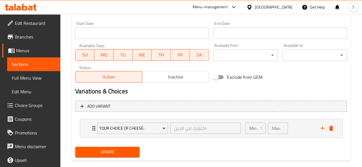
scroll to position [246, 0]
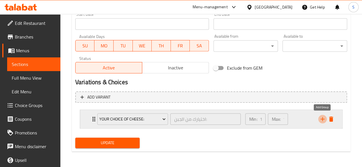
click at [321, 119] on icon "add" at bounding box center [322, 119] width 7 height 7
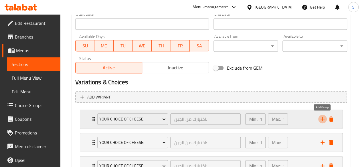
click at [321, 119] on icon "add" at bounding box center [322, 119] width 7 height 7
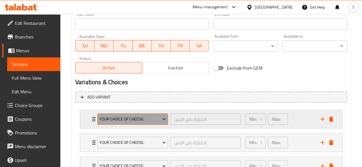
click at [149, 120] on span "Your Choice of Cheese:" at bounding box center [132, 119] width 66 height 7
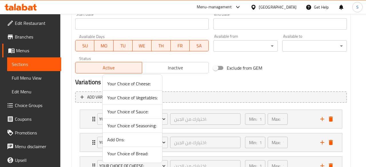
click at [119, 103] on li "Your Choice of Vegetables:" at bounding box center [132, 98] width 59 height 14
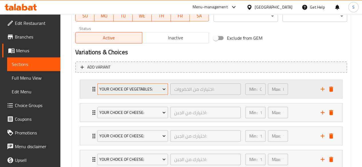
scroll to position [279, 0]
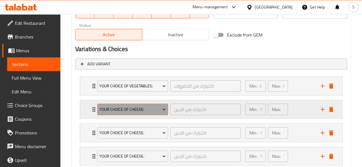
click at [140, 112] on span "Your Choice of Cheese:" at bounding box center [132, 109] width 66 height 7
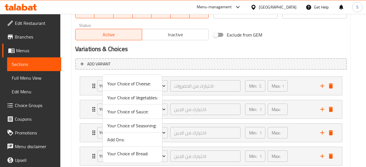
click at [122, 113] on span "Your Choice of Sauce:" at bounding box center [132, 111] width 50 height 7
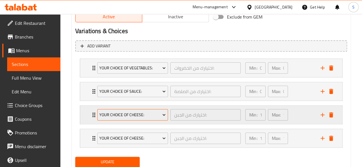
scroll to position [297, 0]
click at [153, 111] on span "Your Choice of Cheese:" at bounding box center [132, 114] width 66 height 7
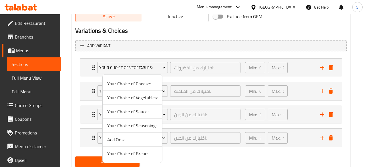
click at [125, 126] on span "Your Choice of Seasoning:" at bounding box center [132, 125] width 50 height 7
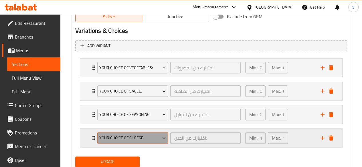
click at [143, 140] on span "Your Choice of Cheese:" at bounding box center [132, 138] width 66 height 7
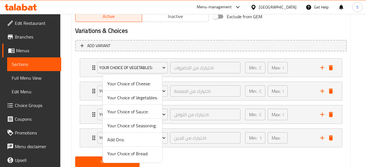
click at [112, 140] on span "Add Ons:" at bounding box center [132, 139] width 50 height 7
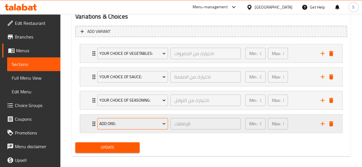
scroll to position [313, 0]
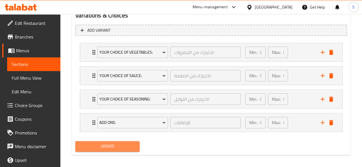
click at [113, 146] on span "Update" at bounding box center [107, 146] width 55 height 7
click at [116, 144] on span "Update" at bounding box center [107, 146] width 55 height 7
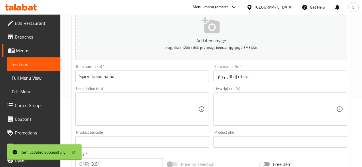
scroll to position [0, 0]
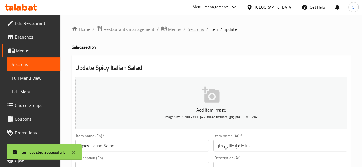
click at [188, 27] on span "Sections" at bounding box center [196, 29] width 16 height 7
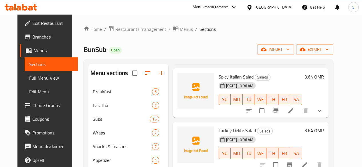
scroll to position [185, 0]
click at [294, 114] on icon at bounding box center [290, 110] width 7 height 7
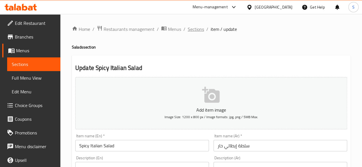
click at [197, 31] on span "Sections" at bounding box center [196, 29] width 16 height 7
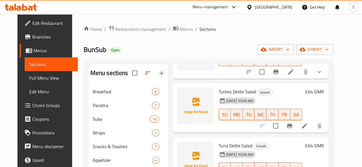
scroll to position [224, 0]
click at [312, 127] on li at bounding box center [304, 126] width 16 height 10
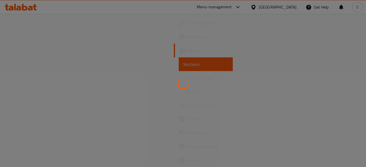
click at [323, 127] on div at bounding box center [183, 83] width 366 height 167
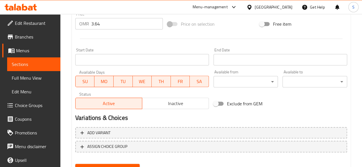
scroll to position [211, 0]
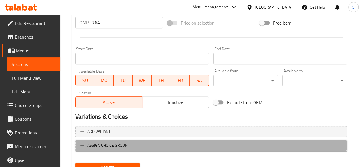
click at [149, 142] on span "ASSIGN CHOICE GROUP" at bounding box center [210, 145] width 261 height 7
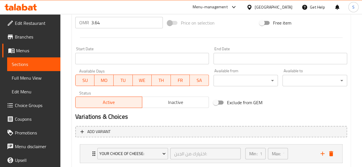
scroll to position [246, 0]
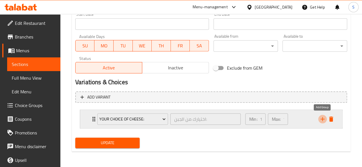
click at [321, 118] on icon "add" at bounding box center [322, 119] width 7 height 7
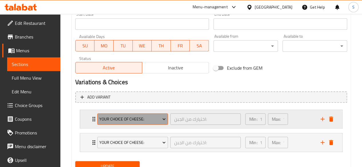
click at [155, 122] on span "Your Choice of Cheese:" at bounding box center [132, 119] width 66 height 7
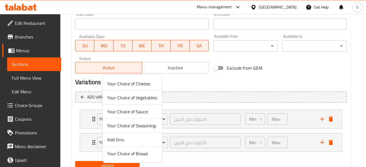
click at [137, 98] on span "Your Choice of Vegetables:" at bounding box center [132, 97] width 50 height 7
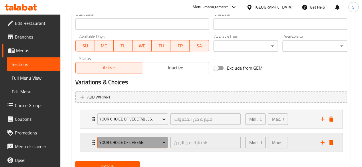
click at [144, 144] on span "Your Choice of Cheese:" at bounding box center [132, 142] width 66 height 7
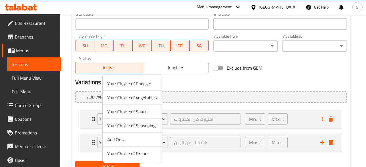
click at [124, 114] on span "Your Choice of Sauce:" at bounding box center [132, 111] width 50 height 7
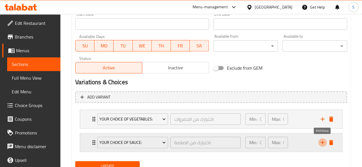
click at [321, 140] on icon "add" at bounding box center [322, 142] width 7 height 7
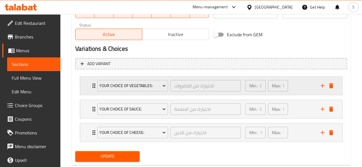
scroll to position [279, 0]
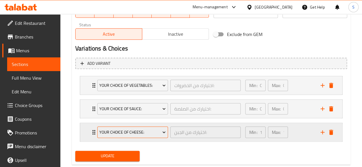
click at [147, 132] on span "Your Choice of Cheese:" at bounding box center [132, 132] width 66 height 7
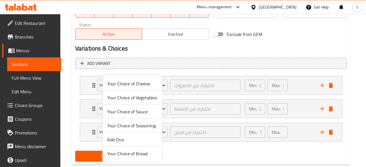
click at [142, 125] on span "Your Choice of Seasoning:" at bounding box center [132, 125] width 50 height 7
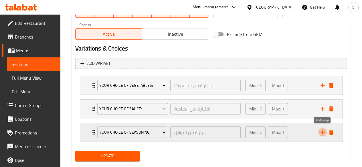
click at [323, 131] on icon "add" at bounding box center [322, 132] width 7 height 7
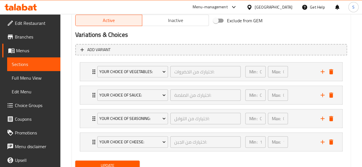
scroll to position [295, 0]
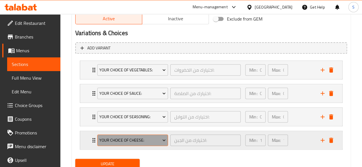
click at [145, 142] on span "Your Choice of Cheese:" at bounding box center [132, 140] width 66 height 7
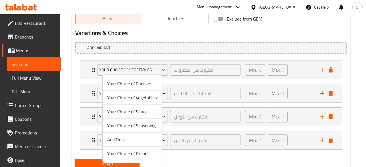
click at [136, 124] on span "Your Choice of Seasoning:" at bounding box center [132, 125] width 50 height 7
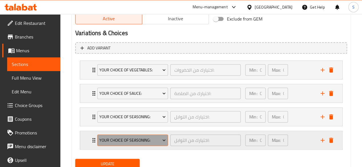
click at [128, 137] on span "Your Choice of Seasoning:" at bounding box center [132, 140] width 66 height 7
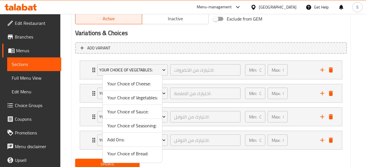
click at [112, 139] on span "Add Ons:" at bounding box center [132, 139] width 50 height 7
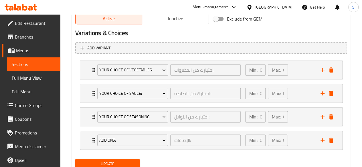
click at [118, 162] on span "Update" at bounding box center [107, 164] width 55 height 7
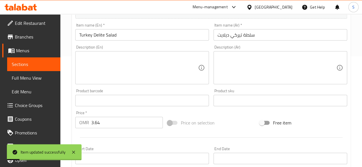
scroll to position [0, 0]
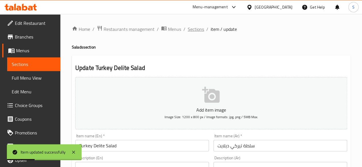
click at [190, 28] on span "Sections" at bounding box center [196, 29] width 16 height 7
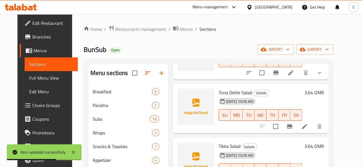
scroll to position [277, 0]
click at [307, 126] on icon at bounding box center [304, 126] width 5 height 5
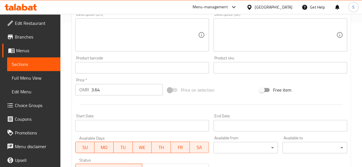
scroll to position [236, 0]
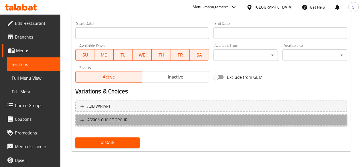
click at [154, 120] on span "ASSIGN CHOICE GROUP" at bounding box center [210, 120] width 261 height 7
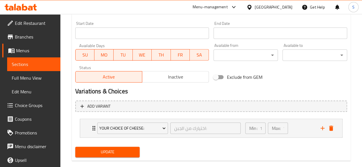
scroll to position [246, 0]
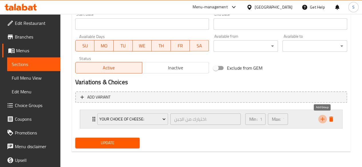
click at [321, 117] on icon "add" at bounding box center [322, 119] width 7 height 7
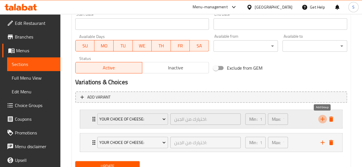
click at [321, 117] on icon "add" at bounding box center [322, 119] width 7 height 7
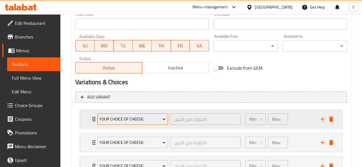
click at [133, 119] on span "Your Choice of Cheese:" at bounding box center [132, 119] width 66 height 7
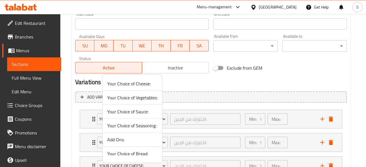
click at [122, 97] on span "Your Choice of Vegetables:" at bounding box center [132, 97] width 50 height 7
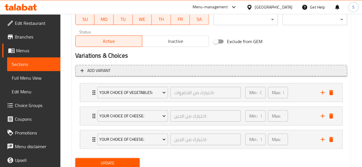
scroll to position [274, 0]
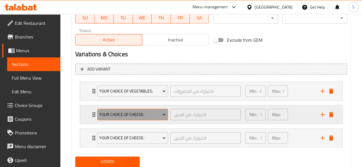
click at [131, 116] on span "Your Choice of Cheese:" at bounding box center [132, 114] width 66 height 7
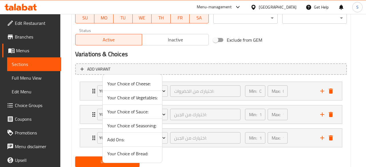
click at [136, 113] on span "Your Choice of Sauce:" at bounding box center [132, 111] width 50 height 7
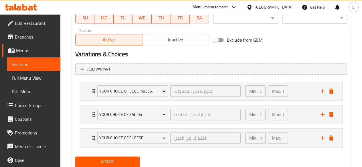
scroll to position [292, 0]
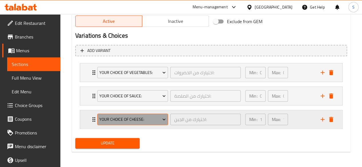
click at [130, 116] on span "Your Choice of Cheese:" at bounding box center [132, 119] width 66 height 7
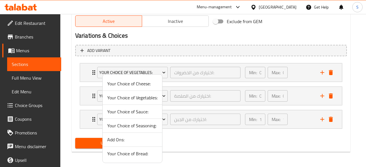
click at [139, 126] on span "Your Choice of Seasoning:" at bounding box center [132, 125] width 50 height 7
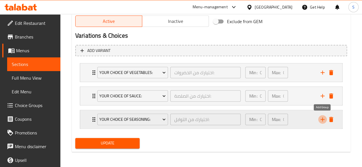
click at [320, 117] on icon "add" at bounding box center [322, 119] width 7 height 7
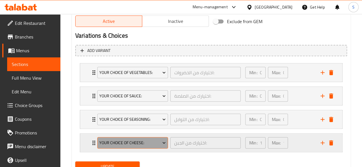
click at [127, 141] on span "Your Choice of Cheese:" at bounding box center [132, 143] width 66 height 7
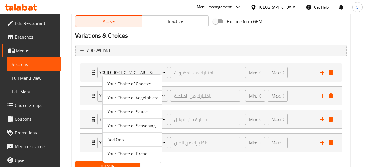
click at [110, 140] on span "Add Ons:" at bounding box center [132, 139] width 50 height 7
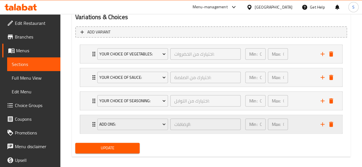
scroll to position [313, 0]
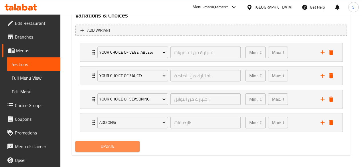
click at [109, 146] on span "Update" at bounding box center [107, 146] width 55 height 7
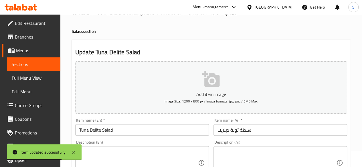
scroll to position [0, 0]
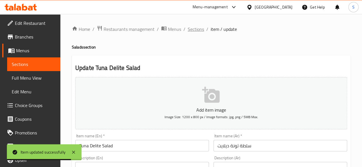
click at [193, 27] on span "Sections" at bounding box center [196, 29] width 16 height 7
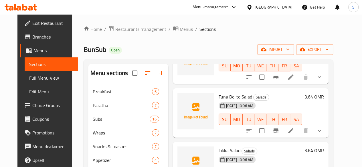
scroll to position [273, 0]
click at [299, 133] on li at bounding box center [291, 131] width 16 height 10
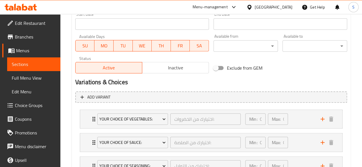
scroll to position [315, 0]
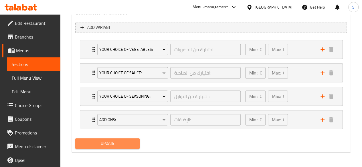
click at [117, 142] on span "Update" at bounding box center [107, 143] width 55 height 7
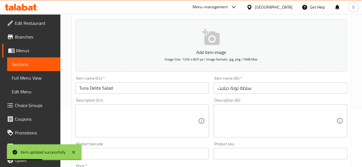
scroll to position [0, 0]
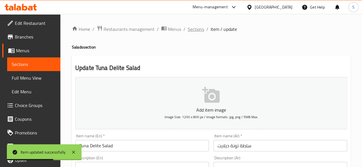
click at [194, 28] on span "Sections" at bounding box center [196, 29] width 16 height 7
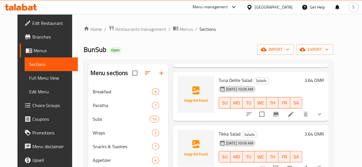
scroll to position [288, 0]
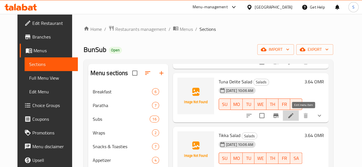
click at [293, 114] on icon at bounding box center [290, 115] width 5 height 5
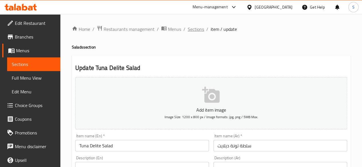
click at [196, 26] on span "Sections" at bounding box center [196, 29] width 16 height 7
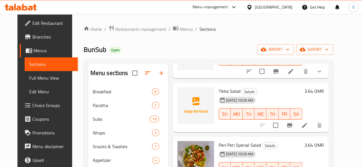
scroll to position [284, 0]
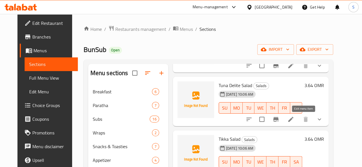
click at [293, 120] on icon at bounding box center [290, 119] width 5 height 5
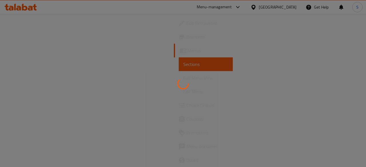
click at [303, 120] on div at bounding box center [183, 83] width 366 height 167
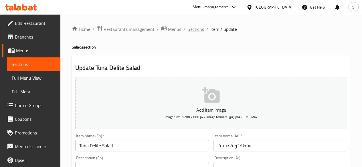
click at [190, 31] on span "Sections" at bounding box center [196, 29] width 16 height 7
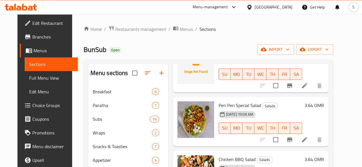
scroll to position [330, 0]
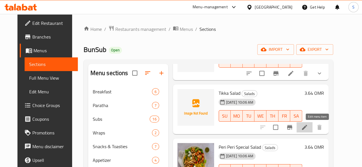
click at [308, 124] on icon at bounding box center [304, 127] width 7 height 7
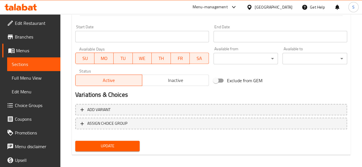
scroll to position [233, 0]
click at [201, 129] on div "Add variant ASSIGN CHOICE GROUP" at bounding box center [211, 120] width 276 height 37
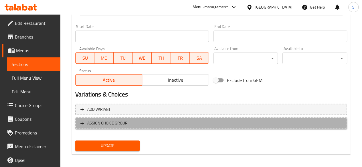
click at [189, 128] on button "ASSIGN CHOICE GROUP" at bounding box center [211, 124] width 272 height 12
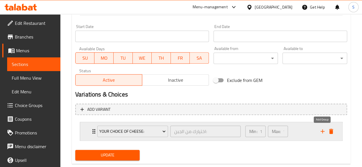
click at [322, 132] on icon "add" at bounding box center [322, 132] width 4 height 4
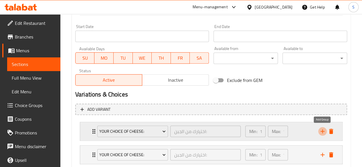
click at [322, 132] on icon "add" at bounding box center [322, 132] width 4 height 4
click at [321, 133] on icon "add" at bounding box center [322, 131] width 7 height 7
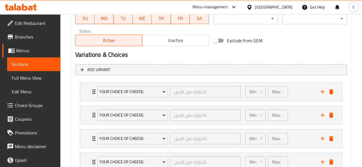
scroll to position [274, 0]
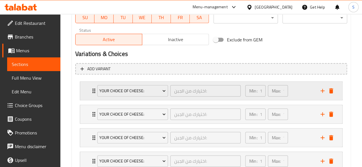
click at [152, 96] on div "Your Choice of Cheese:" at bounding box center [132, 91] width 73 height 14
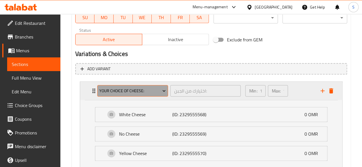
click at [165, 94] on span "Your Choice of Cheese:" at bounding box center [132, 91] width 66 height 7
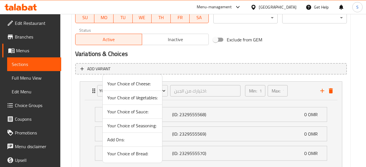
click at [134, 99] on span "Your Choice of Vegetables:" at bounding box center [132, 97] width 50 height 7
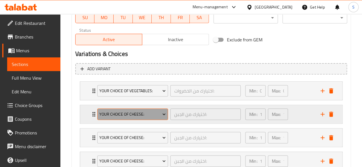
click at [157, 111] on span "Your Choice of Cheese:" at bounding box center [132, 114] width 66 height 7
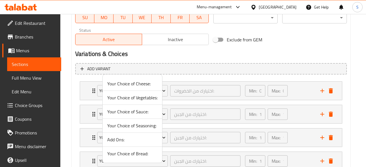
click at [117, 115] on span "Your Choice of Sauce:" at bounding box center [132, 111] width 50 height 7
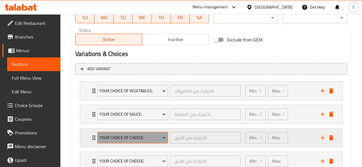
click at [140, 137] on span "Your Choice of Cheese:" at bounding box center [132, 137] width 66 height 7
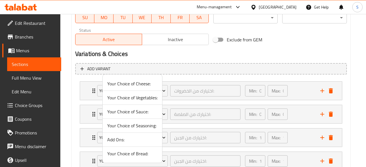
click at [120, 127] on span "Your Choice of Seasoning:" at bounding box center [132, 125] width 50 height 7
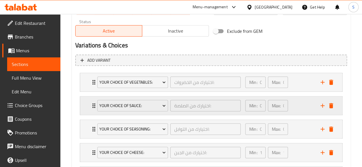
scroll to position [283, 0]
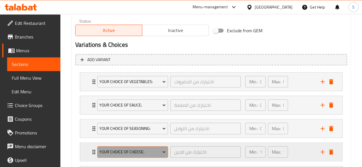
click at [133, 151] on span "Your Choice of Cheese:" at bounding box center [132, 152] width 66 height 7
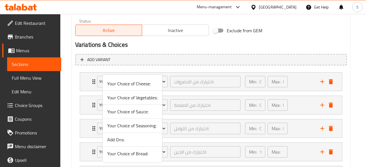
click at [125, 140] on span "Add Ons:" at bounding box center [132, 139] width 50 height 7
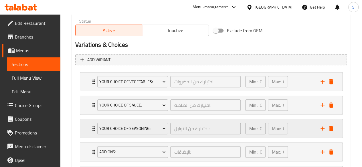
scroll to position [339, 0]
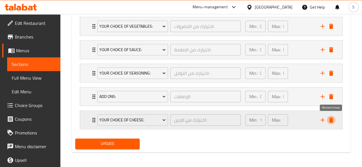
click at [331, 119] on icon "delete" at bounding box center [331, 120] width 4 height 5
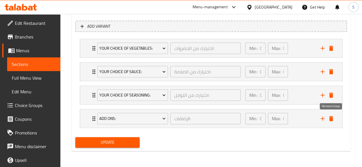
scroll to position [315, 0]
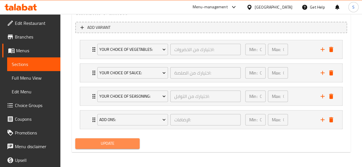
click at [112, 142] on span "Update" at bounding box center [107, 143] width 55 height 7
click at [125, 144] on span "Update" at bounding box center [107, 143] width 55 height 7
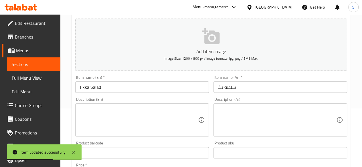
scroll to position [0, 0]
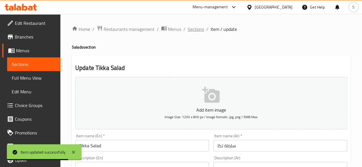
click at [194, 32] on span "Sections" at bounding box center [196, 29] width 16 height 7
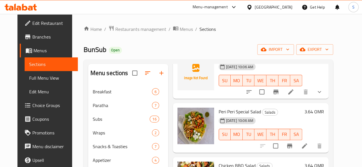
scroll to position [389, 0]
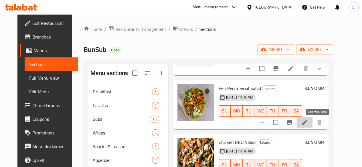
click at [308, 124] on icon at bounding box center [304, 122] width 7 height 7
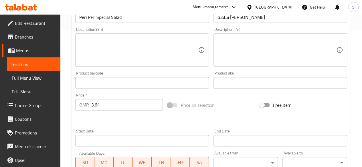
scroll to position [245, 0]
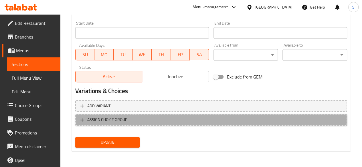
click at [139, 122] on span "ASSIGN CHOICE GROUP" at bounding box center [210, 119] width 261 height 7
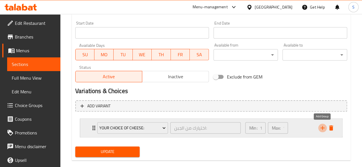
click at [323, 130] on icon "add" at bounding box center [322, 128] width 7 height 7
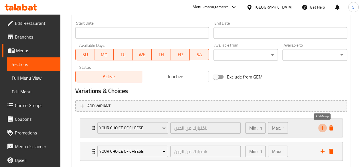
click at [323, 130] on icon "add" at bounding box center [322, 128] width 7 height 7
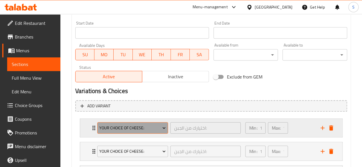
click at [146, 128] on span "Your Choice of Cheese:" at bounding box center [132, 128] width 66 height 7
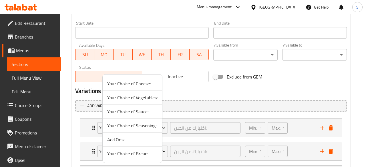
click at [121, 98] on span "Your Choice of Vegetables:" at bounding box center [132, 97] width 50 height 7
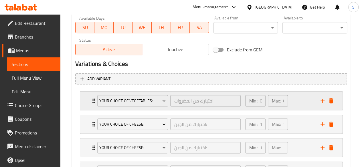
scroll to position [275, 0]
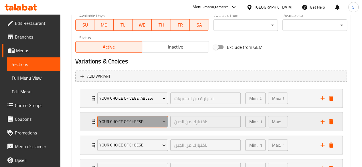
click at [150, 121] on span "Your Choice of Cheese:" at bounding box center [132, 121] width 66 height 7
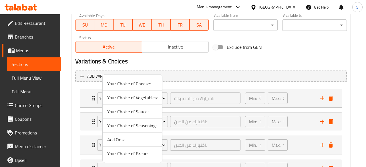
click at [124, 113] on span "Your Choice of Sauce:" at bounding box center [132, 111] width 50 height 7
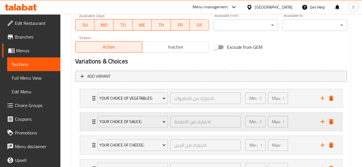
scroll to position [324, 0]
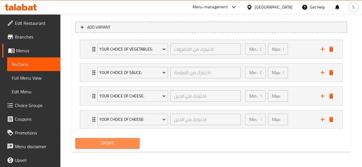
click at [128, 142] on span "Update" at bounding box center [107, 143] width 55 height 7
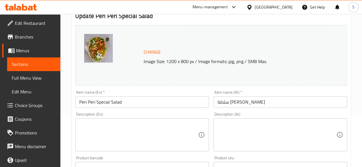
scroll to position [0, 0]
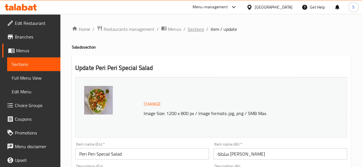
click at [192, 27] on span "Sections" at bounding box center [196, 29] width 16 height 7
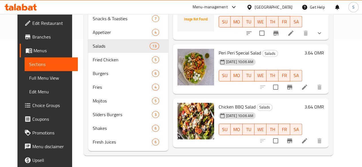
scroll to position [291, 0]
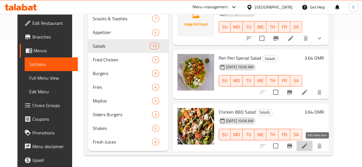
click at [307, 144] on icon at bounding box center [304, 146] width 5 height 5
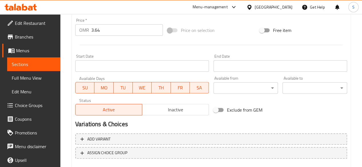
scroll to position [245, 0]
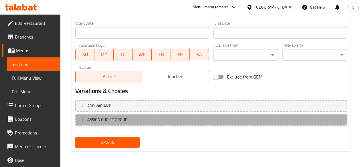
click at [185, 119] on span "ASSIGN CHOICE GROUP" at bounding box center [210, 119] width 261 height 7
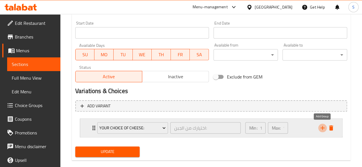
click at [324, 128] on icon "add" at bounding box center [322, 128] width 7 height 7
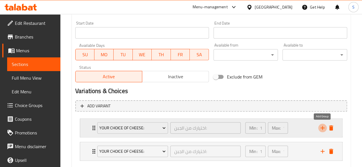
click at [324, 128] on icon "add" at bounding box center [322, 128] width 7 height 7
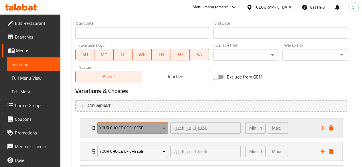
click at [134, 132] on button "Your Choice of Cheese:" at bounding box center [132, 127] width 71 height 11
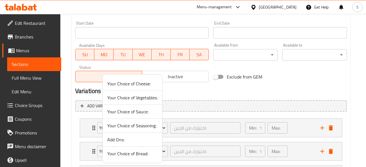
click at [138, 101] on span "Your Choice of Vegetables:" at bounding box center [132, 97] width 50 height 7
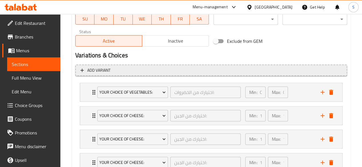
scroll to position [281, 0]
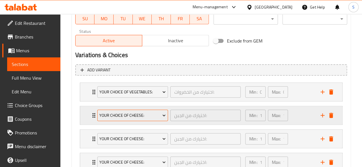
click at [152, 111] on button "Your Choice of Cheese:" at bounding box center [132, 115] width 71 height 11
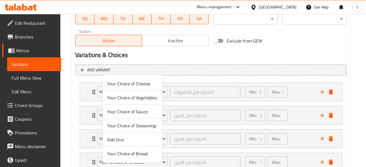
click at [144, 112] on span "Your Choice of Sauce:" at bounding box center [132, 111] width 50 height 7
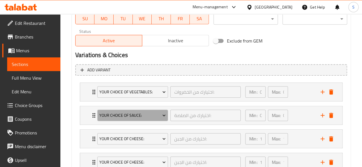
click at [144, 112] on span "Your Choice of Sauce:" at bounding box center [132, 115] width 66 height 7
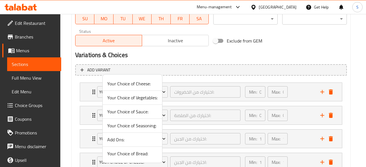
click at [142, 111] on span "Your Choice of Sauce:" at bounding box center [132, 111] width 50 height 7
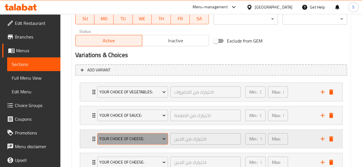
click at [143, 136] on span "Your Choice of Cheese:" at bounding box center [132, 139] width 66 height 7
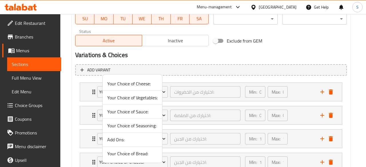
click at [141, 126] on span "Your Choice of Seasoning:" at bounding box center [132, 125] width 50 height 7
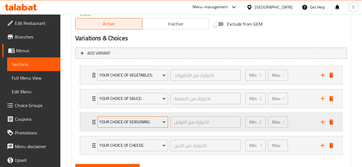
scroll to position [298, 0]
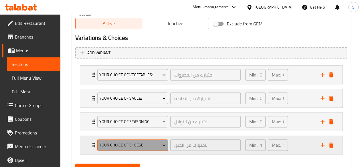
click at [146, 142] on span "Your Choice of Cheese:" at bounding box center [132, 145] width 66 height 7
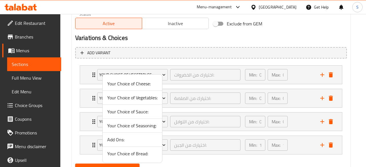
click at [122, 141] on span "Add Ons:" at bounding box center [132, 139] width 50 height 7
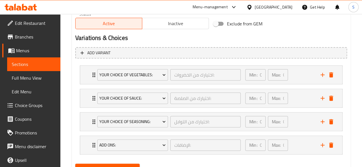
scroll to position [304, 0]
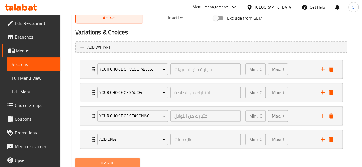
click at [132, 161] on span "Update" at bounding box center [107, 163] width 55 height 7
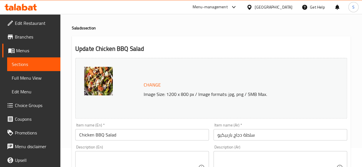
scroll to position [0, 0]
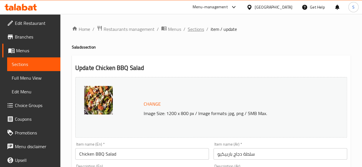
click at [188, 28] on span "Sections" at bounding box center [196, 29] width 16 height 7
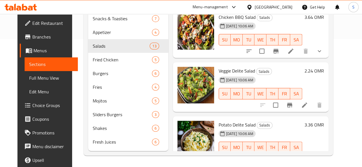
scroll to position [385, 0]
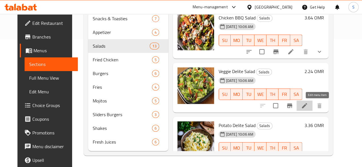
click at [308, 102] on icon at bounding box center [304, 105] width 7 height 7
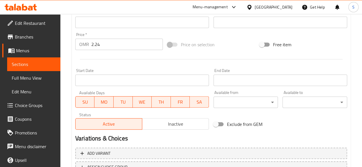
scroll to position [245, 0]
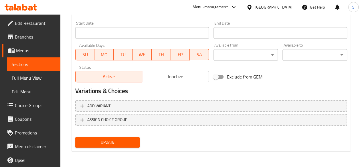
click at [126, 126] on div "Add variant ASSIGN CHOICE GROUP" at bounding box center [211, 116] width 276 height 37
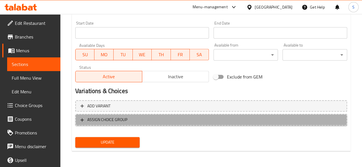
click at [135, 121] on span "ASSIGN CHOICE GROUP" at bounding box center [210, 119] width 261 height 7
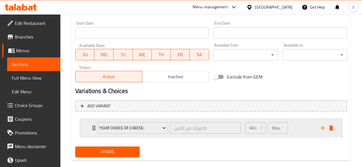
scroll to position [254, 0]
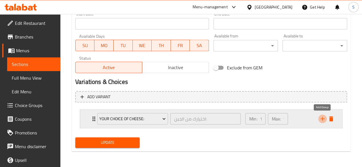
click at [324, 118] on icon "add" at bounding box center [322, 119] width 7 height 7
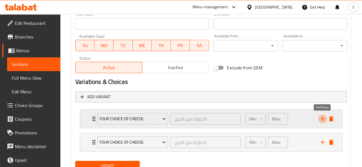
click at [324, 118] on icon "add" at bounding box center [322, 119] width 7 height 7
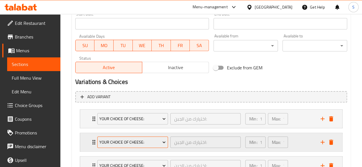
scroll to position [301, 0]
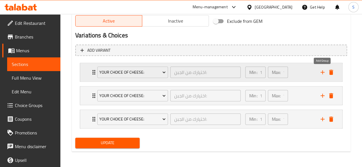
click at [323, 71] on icon "add" at bounding box center [322, 72] width 7 height 7
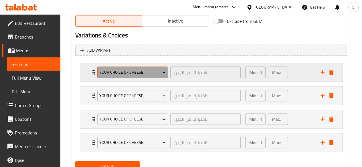
click at [147, 75] on span "Your Choice of Cheese:" at bounding box center [132, 72] width 66 height 7
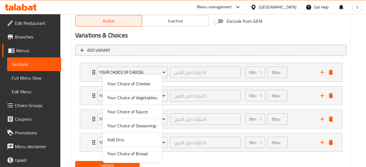
click at [131, 99] on span "Your Choice of Vegetables:" at bounding box center [132, 97] width 50 height 7
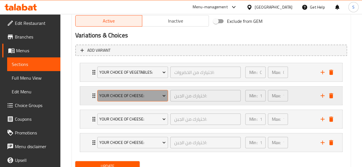
click at [142, 95] on span "Your Choice of Cheese:" at bounding box center [132, 95] width 66 height 7
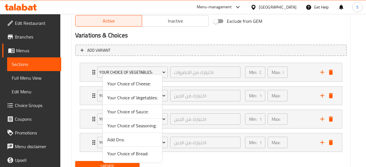
click at [134, 113] on span "Your Choice of Sauce:" at bounding box center [132, 111] width 50 height 7
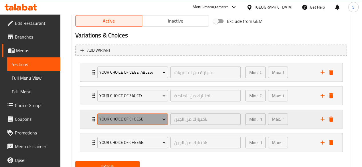
click at [137, 116] on span "Your Choice of Cheese:" at bounding box center [132, 119] width 66 height 7
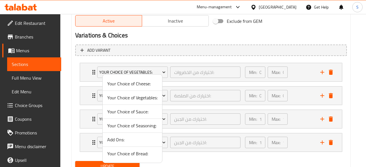
click at [148, 126] on span "Your Choice of Seasoning:" at bounding box center [132, 125] width 50 height 7
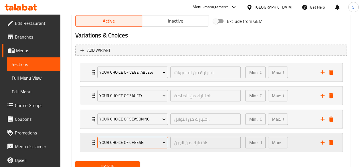
click at [148, 140] on span "Your Choice of Cheese:" at bounding box center [132, 142] width 66 height 7
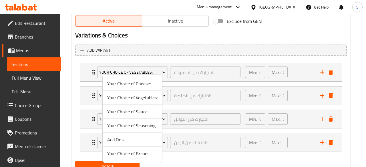
click at [116, 141] on span "Add Ons:" at bounding box center [132, 139] width 50 height 7
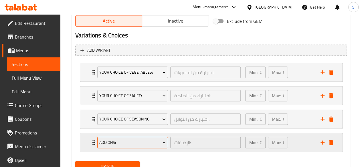
scroll to position [310, 0]
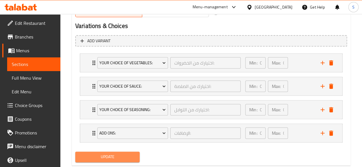
click at [110, 154] on span "Update" at bounding box center [107, 157] width 55 height 7
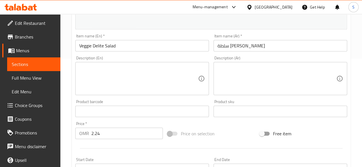
scroll to position [0, 0]
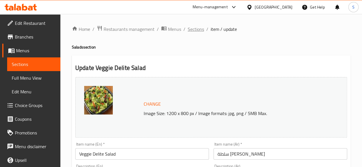
click at [198, 30] on span "Sections" at bounding box center [196, 29] width 16 height 7
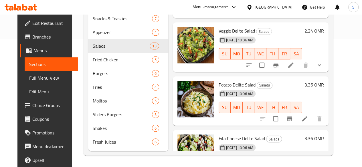
scroll to position [426, 0]
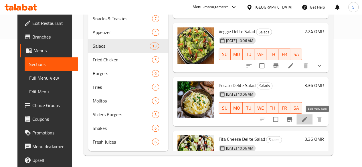
click at [308, 116] on icon at bounding box center [304, 119] width 7 height 7
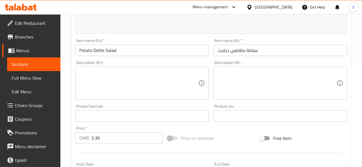
scroll to position [245, 0]
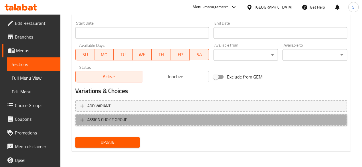
click at [157, 120] on span "ASSIGN CHOICE GROUP" at bounding box center [210, 119] width 261 height 7
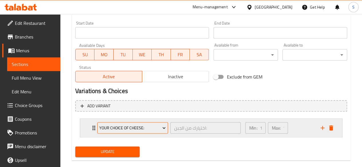
click at [158, 122] on button "Your Choice of Cheese:" at bounding box center [132, 127] width 71 height 11
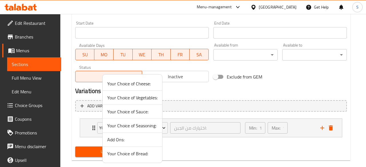
click at [140, 99] on span "Your Choice of Vegetables:" at bounding box center [132, 97] width 50 height 7
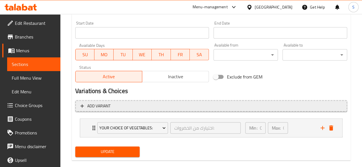
scroll to position [254, 0]
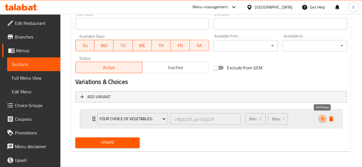
click at [324, 119] on icon "add" at bounding box center [322, 119] width 7 height 7
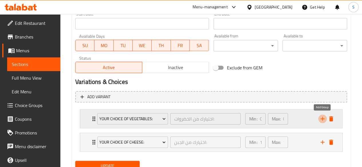
click at [324, 119] on icon "add" at bounding box center [322, 119] width 7 height 7
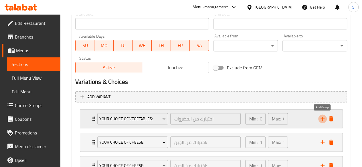
click at [324, 119] on icon "add" at bounding box center [322, 119] width 7 height 7
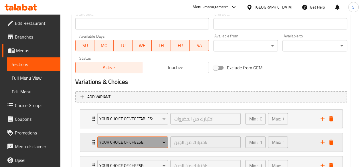
click at [152, 142] on span "Your Choice of Cheese:" at bounding box center [132, 142] width 66 height 7
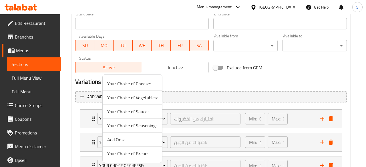
click at [118, 116] on li "Your Choice of Sauce:" at bounding box center [132, 112] width 59 height 14
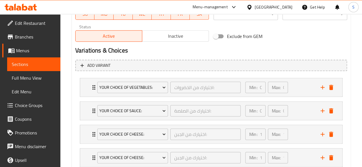
scroll to position [286, 0]
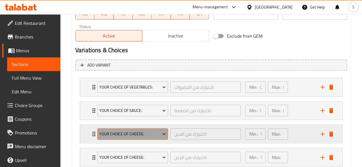
click at [141, 134] on span "Your Choice of Cheese:" at bounding box center [132, 134] width 66 height 7
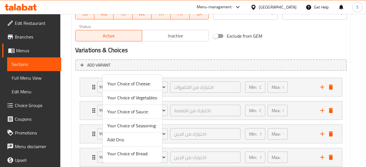
click at [147, 124] on span "Your Choice of Seasoning:" at bounding box center [132, 125] width 50 height 7
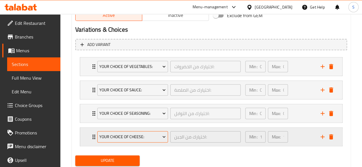
scroll to position [307, 0]
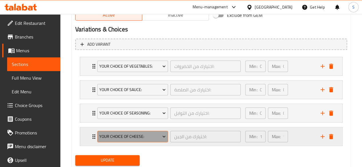
click at [145, 138] on span "Your Choice of Cheese:" at bounding box center [132, 136] width 66 height 7
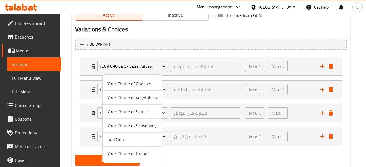
click at [112, 139] on span "Add Ons:" at bounding box center [132, 139] width 50 height 7
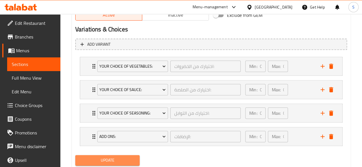
click at [109, 162] on span "Update" at bounding box center [107, 160] width 55 height 7
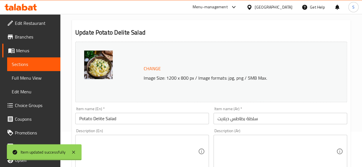
scroll to position [0, 0]
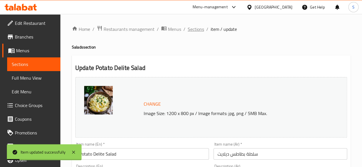
click at [194, 29] on span "Sections" at bounding box center [196, 29] width 16 height 7
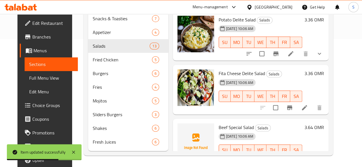
scroll to position [491, 0]
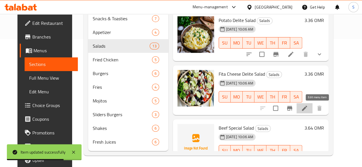
click at [308, 105] on icon at bounding box center [304, 108] width 7 height 7
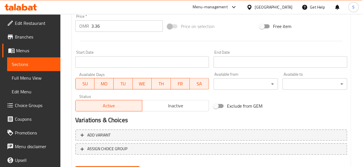
scroll to position [245, 0]
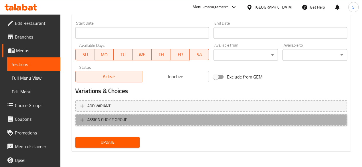
click at [150, 126] on button "ASSIGN CHOICE GROUP" at bounding box center [211, 120] width 272 height 12
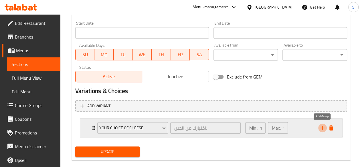
click at [324, 128] on icon "add" at bounding box center [322, 128] width 7 height 7
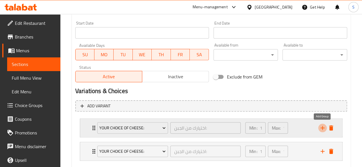
click at [324, 128] on icon "add" at bounding box center [322, 128] width 7 height 7
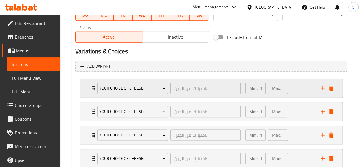
scroll to position [285, 0]
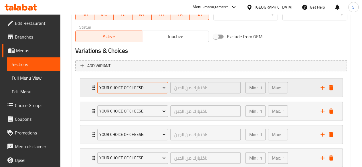
click at [142, 87] on span "Your Choice of Cheese:" at bounding box center [132, 87] width 66 height 7
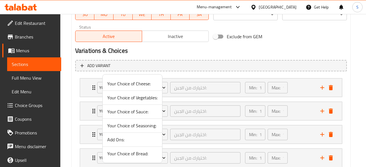
click at [141, 98] on span "Your Choice of Vegetables:" at bounding box center [132, 97] width 50 height 7
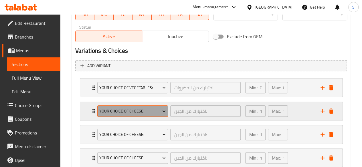
click at [149, 112] on span "Your Choice of Cheese:" at bounding box center [132, 111] width 66 height 7
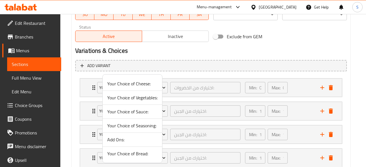
click at [135, 112] on span "Your Choice of Sauce:" at bounding box center [132, 111] width 50 height 7
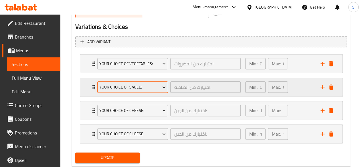
scroll to position [311, 0]
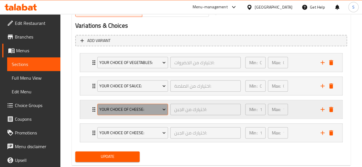
click at [145, 110] on span "Your Choice of Cheese:" at bounding box center [132, 109] width 66 height 7
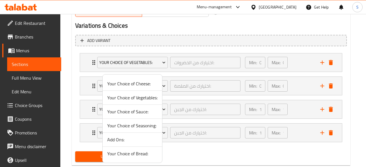
click at [134, 124] on span "Your Choice of Seasoning:" at bounding box center [132, 125] width 50 height 7
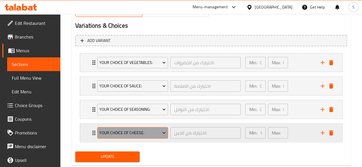
click at [150, 131] on span "Your Choice of Cheese:" at bounding box center [132, 133] width 66 height 7
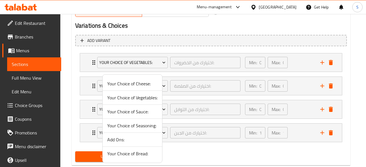
click at [115, 142] on span "Add Ons:" at bounding box center [132, 139] width 50 height 7
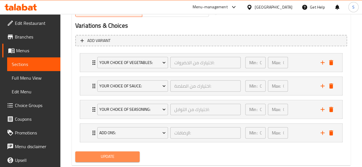
click at [106, 154] on span "Update" at bounding box center [107, 156] width 55 height 7
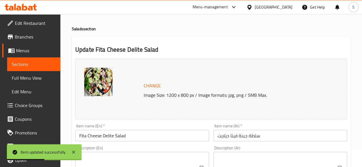
scroll to position [0, 0]
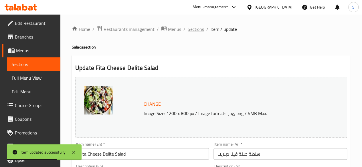
click at [190, 31] on span "Sections" at bounding box center [196, 29] width 16 height 7
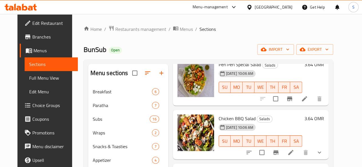
scroll to position [500, 0]
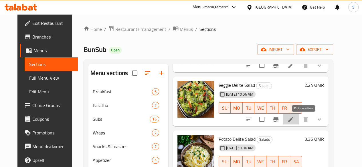
click at [294, 119] on icon at bounding box center [290, 119] width 7 height 7
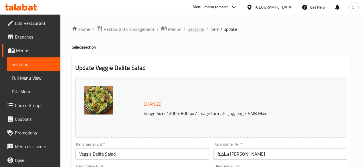
click at [191, 27] on span "Sections" at bounding box center [196, 29] width 16 height 7
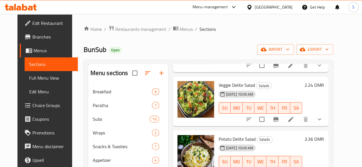
scroll to position [136, 0]
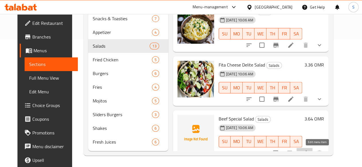
click at [307, 151] on icon at bounding box center [304, 153] width 5 height 5
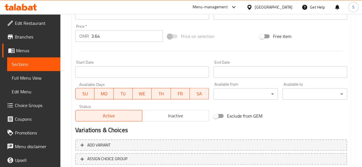
scroll to position [236, 0]
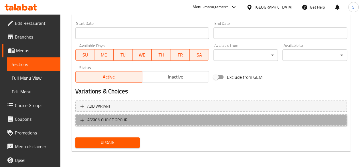
click at [151, 123] on span "ASSIGN CHOICE GROUP" at bounding box center [210, 120] width 261 height 7
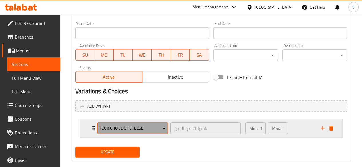
click at [160, 131] on span "Your Choice of Cheese:" at bounding box center [132, 128] width 66 height 7
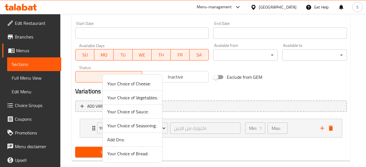
click at [136, 97] on span "Your Choice of Vegetables:" at bounding box center [132, 97] width 50 height 7
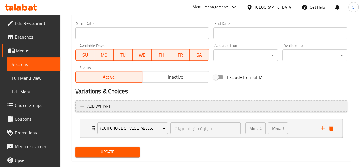
scroll to position [246, 0]
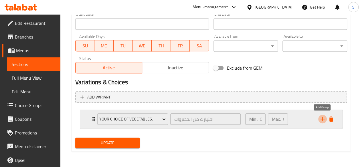
click at [320, 118] on icon "add" at bounding box center [322, 119] width 7 height 7
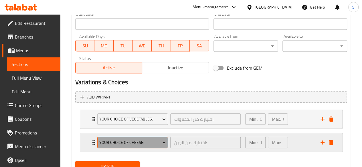
click at [143, 145] on span "Your Choice of Cheese:" at bounding box center [132, 142] width 66 height 7
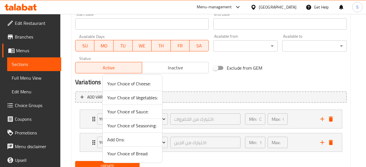
click at [128, 108] on span "Your Choice of Sauce:" at bounding box center [132, 111] width 50 height 7
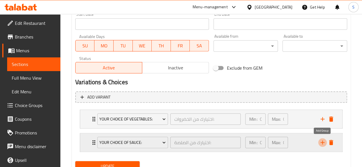
click at [325, 140] on icon "add" at bounding box center [322, 142] width 7 height 7
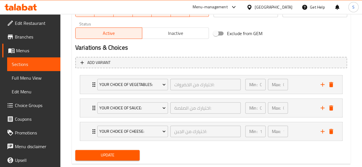
scroll to position [281, 0]
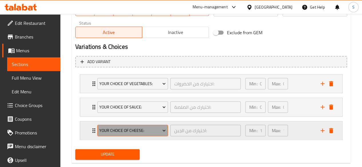
click at [129, 132] on span "Your Choice of Cheese:" at bounding box center [132, 130] width 66 height 7
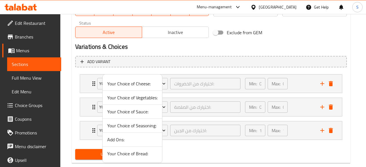
click at [132, 126] on span "Your Choice of Seasoning:" at bounding box center [132, 125] width 50 height 7
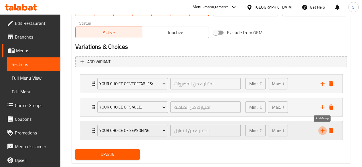
click at [321, 131] on icon "add" at bounding box center [322, 130] width 7 height 7
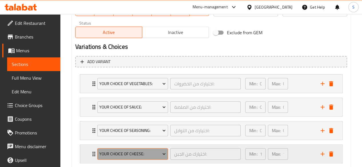
click at [152, 154] on span "Your Choice of Cheese:" at bounding box center [132, 154] width 66 height 7
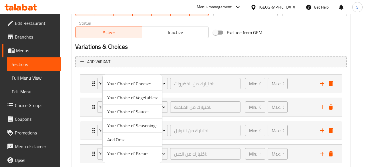
click at [125, 141] on span "Add Ons:" at bounding box center [132, 139] width 50 height 7
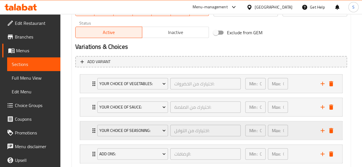
scroll to position [315, 0]
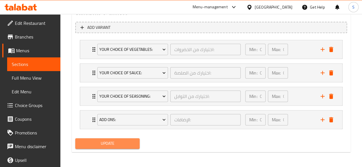
click at [119, 142] on span "Update" at bounding box center [107, 143] width 55 height 7
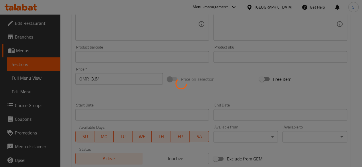
scroll to position [0, 0]
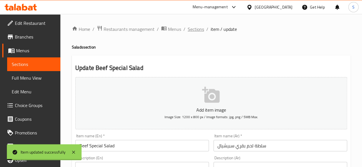
click at [188, 28] on span "Sections" at bounding box center [196, 29] width 16 height 7
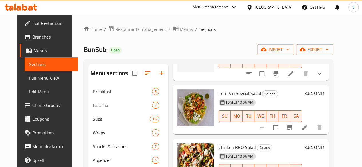
click at [118, 83] on div "Menu sections" at bounding box center [128, 73] width 80 height 19
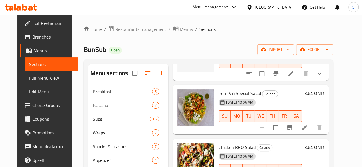
click at [118, 83] on div "Menu sections" at bounding box center [128, 73] width 80 height 19
click at [117, 83] on div "Menu sections" at bounding box center [128, 73] width 80 height 19
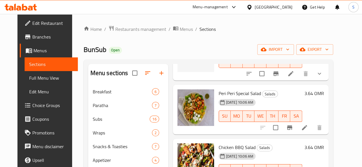
click at [117, 83] on div "Menu sections" at bounding box center [128, 73] width 80 height 19
click at [118, 83] on div "Menu sections" at bounding box center [128, 73] width 80 height 19
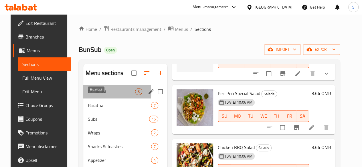
click at [94, 95] on span "Breakfast" at bounding box center [111, 91] width 47 height 7
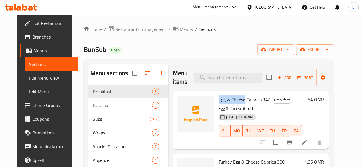
drag, startPoint x: 220, startPoint y: 100, endPoint x: 194, endPoint y: 102, distance: 26.1
click at [218, 102] on span "Egg & Cheese Calories 342" at bounding box center [244, 100] width 52 height 9
copy span "Egg & Cheese"
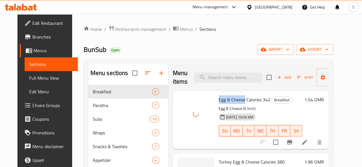
scroll to position [60, 0]
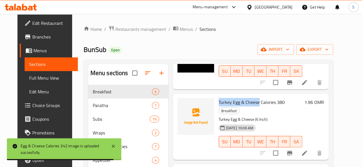
drag, startPoint x: 233, startPoint y: 102, endPoint x: 194, endPoint y: 105, distance: 39.8
click at [216, 105] on div "Turkey Egg & Cheese Calories 380 Breakfast Turkey Egg & Cheese (6 Inch) [DATE] …" at bounding box center [260, 126] width 88 height 61
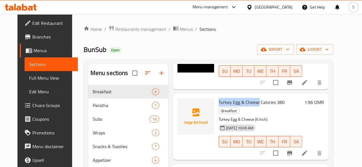
copy span "Turkey Egg & Cheese"
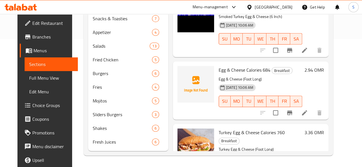
scroll to position [105, 0]
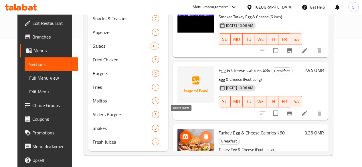
click at [204, 134] on icon "delete image" at bounding box center [206, 136] width 4 height 5
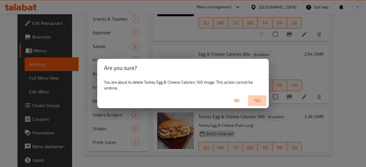
click at [257, 101] on span "Yes" at bounding box center [257, 100] width 14 height 7
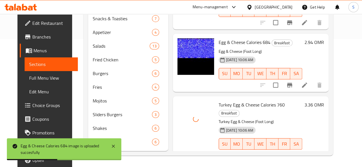
scroll to position [174, 0]
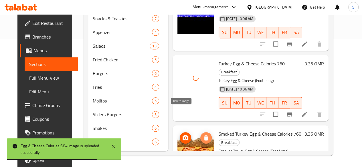
click at [204, 136] on icon "delete image" at bounding box center [206, 138] width 4 height 5
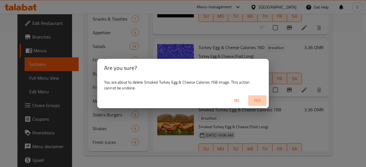
click at [256, 100] on span "Yes" at bounding box center [257, 100] width 14 height 7
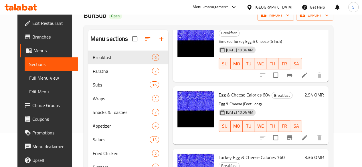
scroll to position [34, 0]
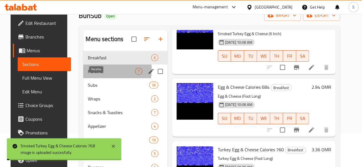
click at [92, 75] on span "Paratha" at bounding box center [111, 71] width 47 height 7
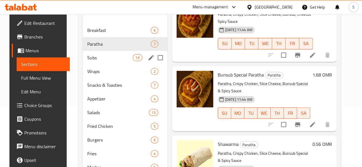
scroll to position [59, 0]
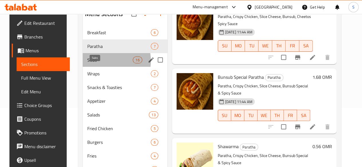
click at [90, 63] on span "Subs" at bounding box center [109, 60] width 45 height 7
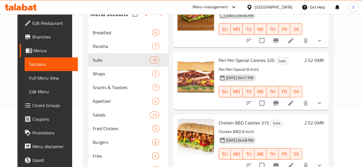
scroll to position [277, 0]
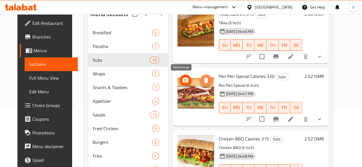
click at [202, 80] on icon "delete image" at bounding box center [205, 80] width 7 height 7
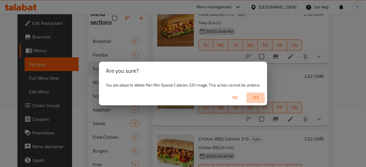
click at [255, 99] on span "Yes" at bounding box center [256, 97] width 14 height 7
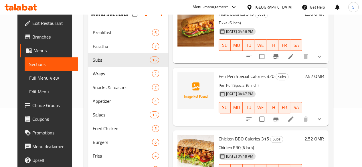
click at [255, 99] on div "[DATE] 04:47 PM SU MO TU WE TH FR SA" at bounding box center [260, 103] width 88 height 31
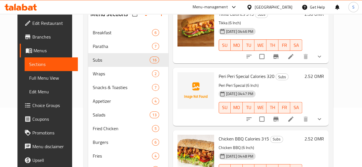
click at [255, 99] on div "[DATE] 04:47 PM SU MO TU WE TH FR SA" at bounding box center [260, 103] width 88 height 31
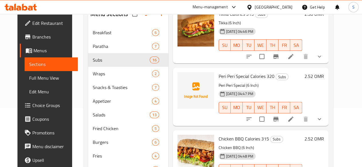
click at [255, 99] on div "[DATE] 04:47 PM SU MO TU WE TH FR SA" at bounding box center [260, 103] width 88 height 31
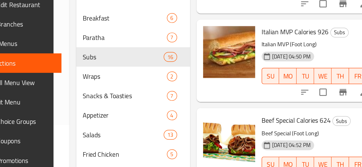
scroll to position [498, 0]
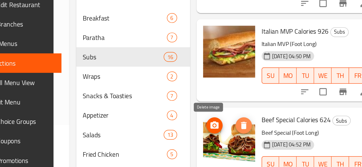
click at [200, 112] on button "delete image" at bounding box center [205, 108] width 11 height 11
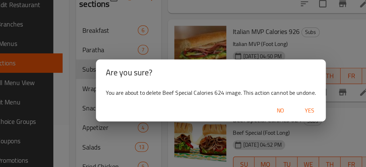
click at [252, 96] on span "Yes" at bounding box center [253, 97] width 14 height 7
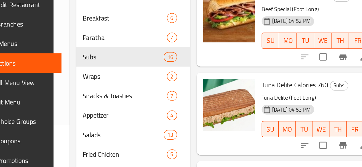
scroll to position [586, 0]
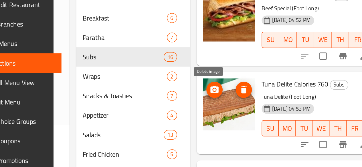
click at [204, 84] on icon "delete image" at bounding box center [206, 83] width 4 height 5
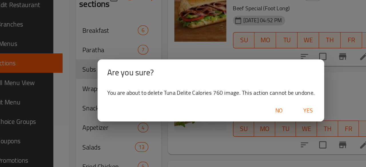
click at [248, 93] on button "Yes" at bounding box center [251, 98] width 18 height 11
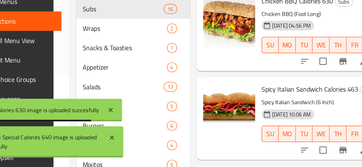
scroll to position [64, 0]
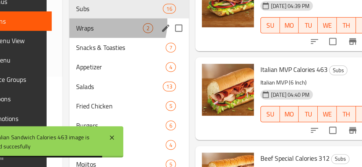
click at [92, 73] on div "Wraps 2" at bounding box center [125, 69] width 84 height 14
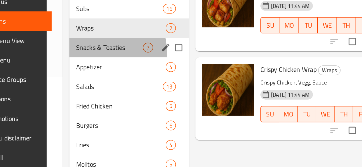
click at [95, 90] on div "Snacks & Toasties 7" at bounding box center [125, 83] width 84 height 14
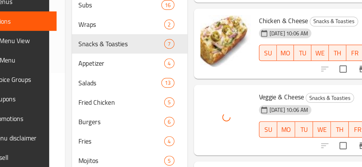
scroll to position [196, 0]
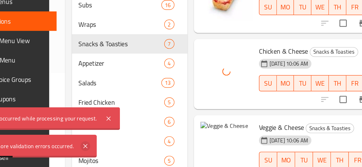
click at [96, 154] on icon at bounding box center [96, 152] width 7 height 7
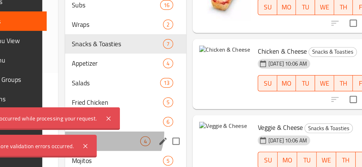
click at [110, 152] on div "Fries 4" at bounding box center [124, 149] width 85 height 14
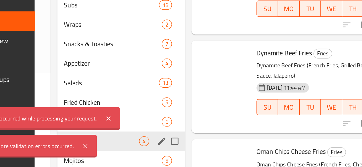
scroll to position [56, 0]
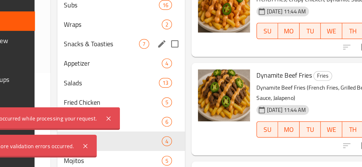
click at [101, 84] on span "Snacks & Toasties" at bounding box center [107, 80] width 53 height 7
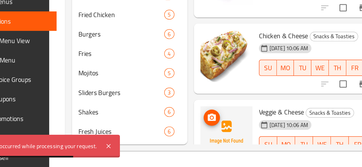
scroll to position [145, 0]
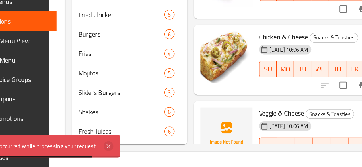
click at [111, 154] on icon at bounding box center [112, 152] width 7 height 7
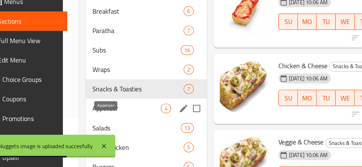
scroll to position [35, 0]
click at [92, 129] on span "Appetizer" at bounding box center [110, 125] width 48 height 7
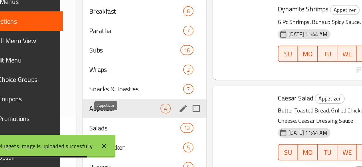
scroll to position [56, 0]
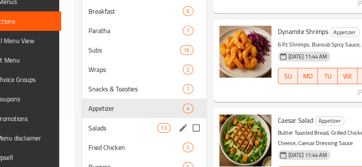
click at [86, 146] on div "Salads 13" at bounding box center [123, 140] width 88 height 14
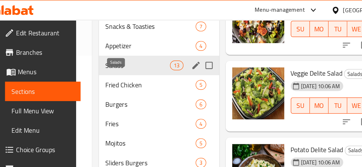
scroll to position [134, 0]
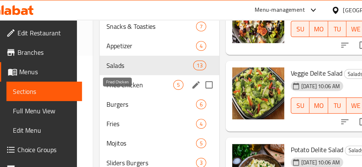
click at [89, 62] on span "Fried Chicken" at bounding box center [111, 59] width 47 height 7
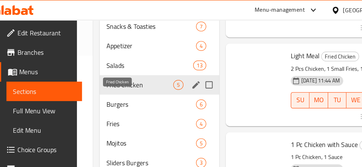
scroll to position [111, 0]
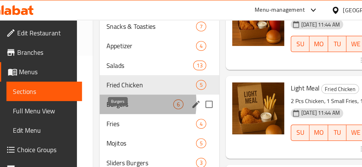
click at [88, 75] on span "Burgers" at bounding box center [111, 73] width 47 height 7
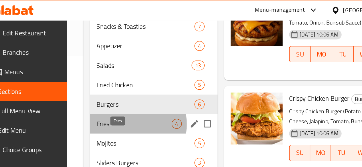
click at [87, 91] on span "Fries" at bounding box center [107, 87] width 53 height 7
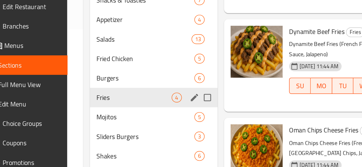
scroll to position [134, 0]
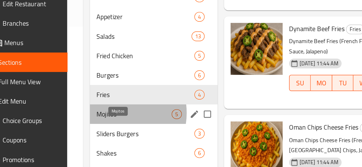
click at [93, 103] on span "Mojitos" at bounding box center [107, 101] width 53 height 7
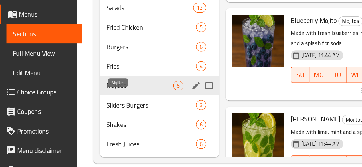
scroll to position [134, 0]
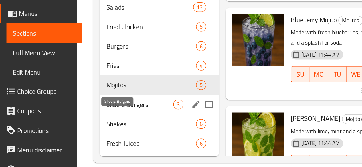
click at [88, 118] on span "Sliders Burgers" at bounding box center [111, 114] width 47 height 7
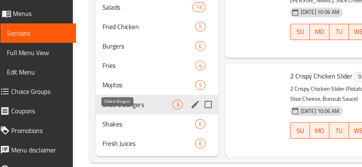
scroll to position [8, 0]
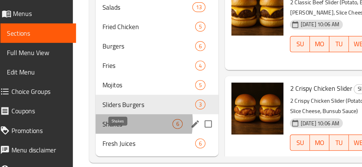
click at [90, 130] on span "Shakes" at bounding box center [109, 128] width 49 height 7
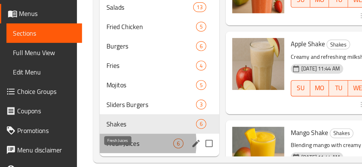
click at [93, 145] on span "Fresh Juices" at bounding box center [111, 142] width 47 height 7
